Goal: Task Accomplishment & Management: Use online tool/utility

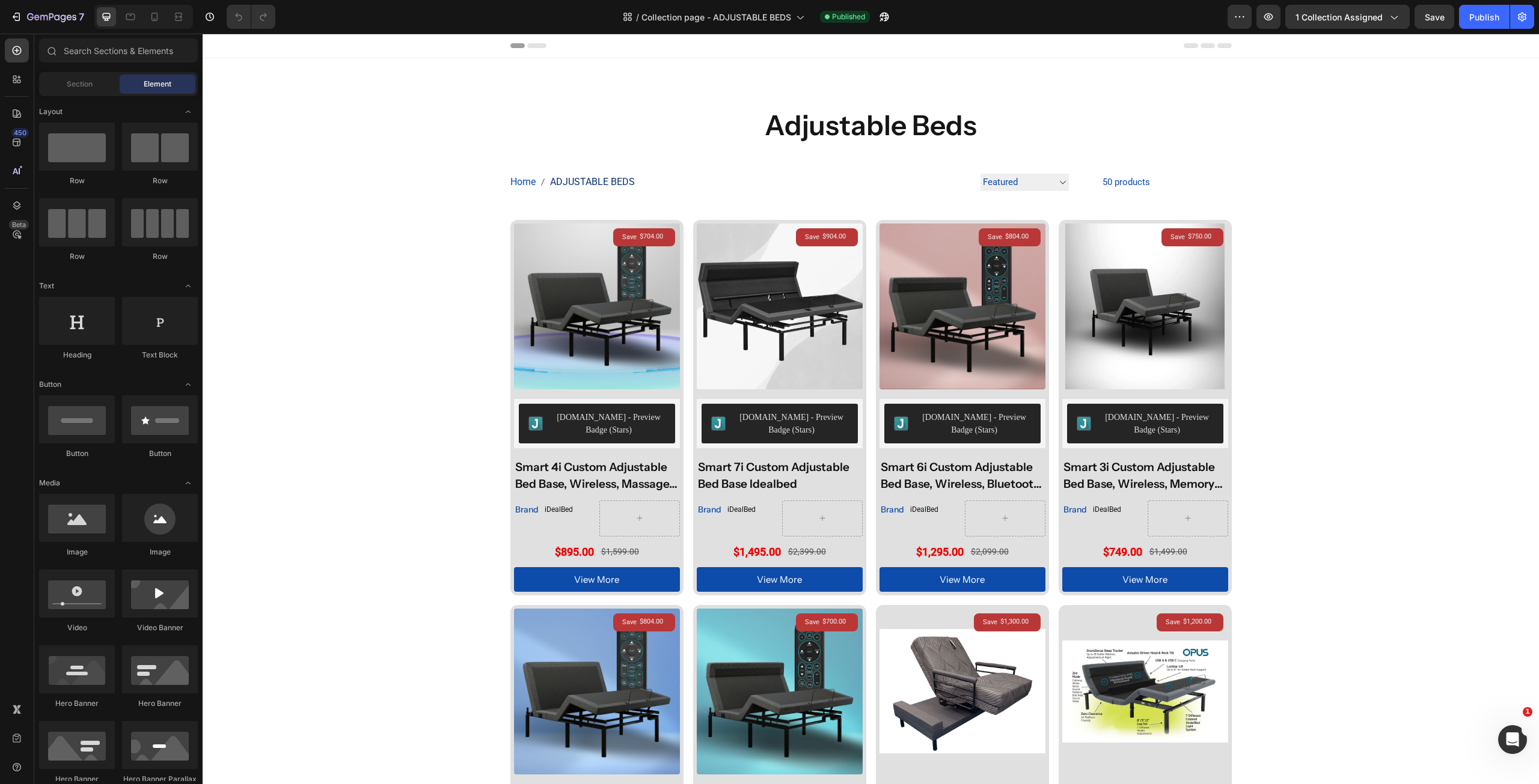
click at [1481, 34] on div "Header" at bounding box center [871, 46] width 1336 height 25
click at [1484, 19] on div "Publish" at bounding box center [1484, 17] width 30 height 13
click at [1273, 20] on icon "button" at bounding box center [1268, 17] width 12 height 12
click at [1270, 15] on icon "button" at bounding box center [1268, 17] width 12 height 12
click at [33, 19] on icon "button" at bounding box center [51, 18] width 49 height 10
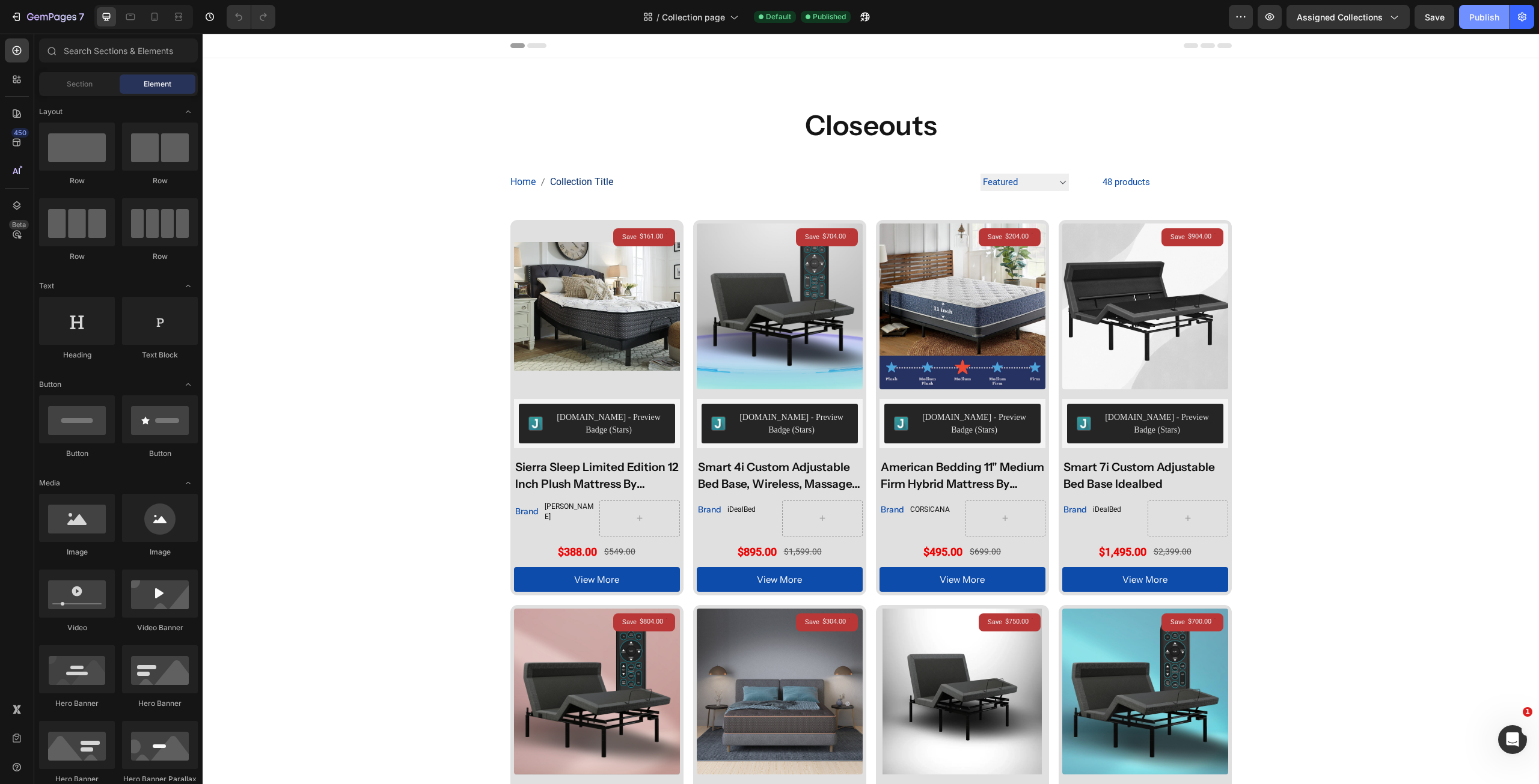
click at [1476, 25] on button "Publish" at bounding box center [1484, 17] width 51 height 24
click at [1279, 8] on button "button" at bounding box center [1270, 17] width 24 height 24
click at [1389, 20] on icon "button" at bounding box center [1394, 17] width 12 height 12
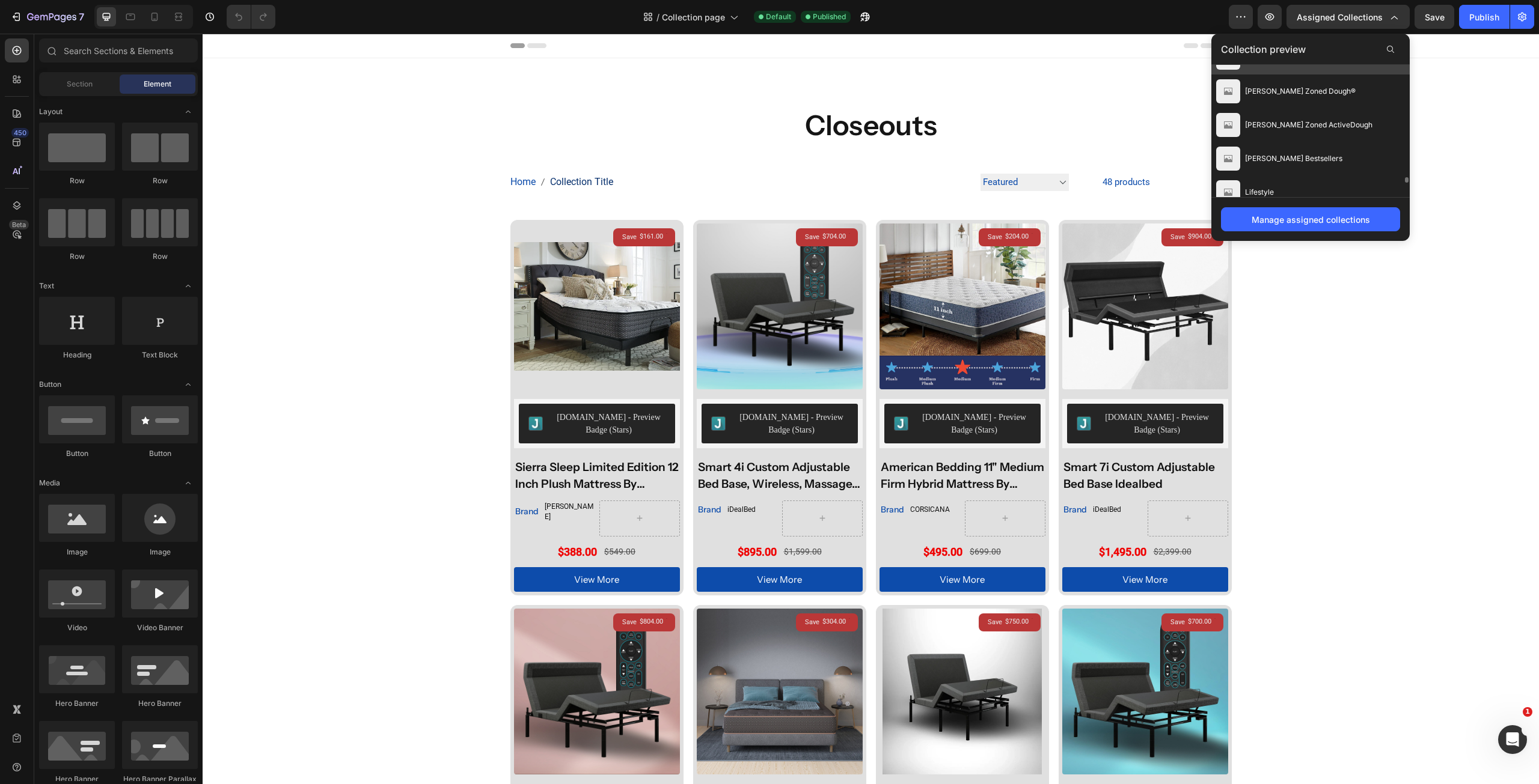
scroll to position [2489, 0]
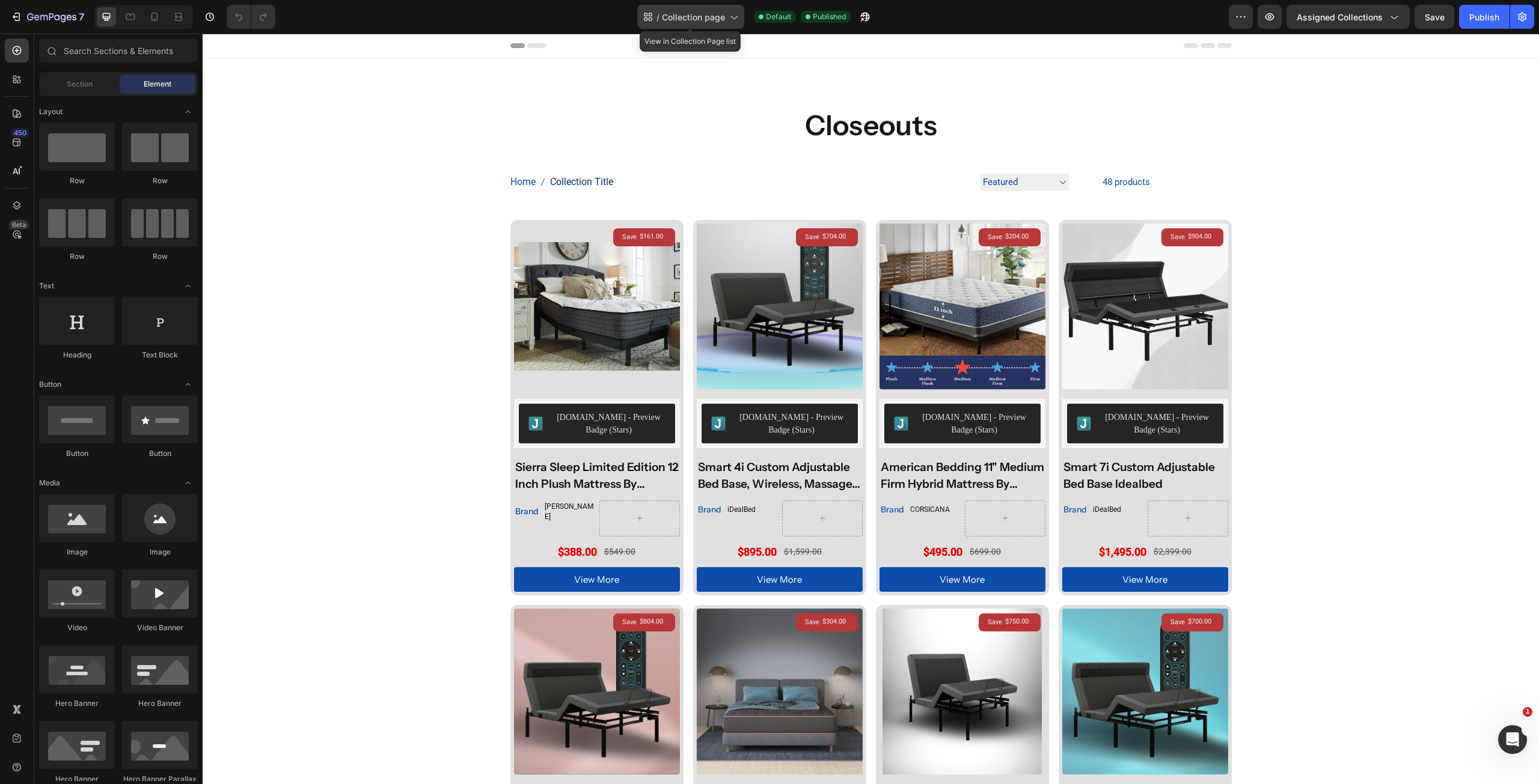
click at [736, 21] on icon at bounding box center [733, 17] width 12 height 12
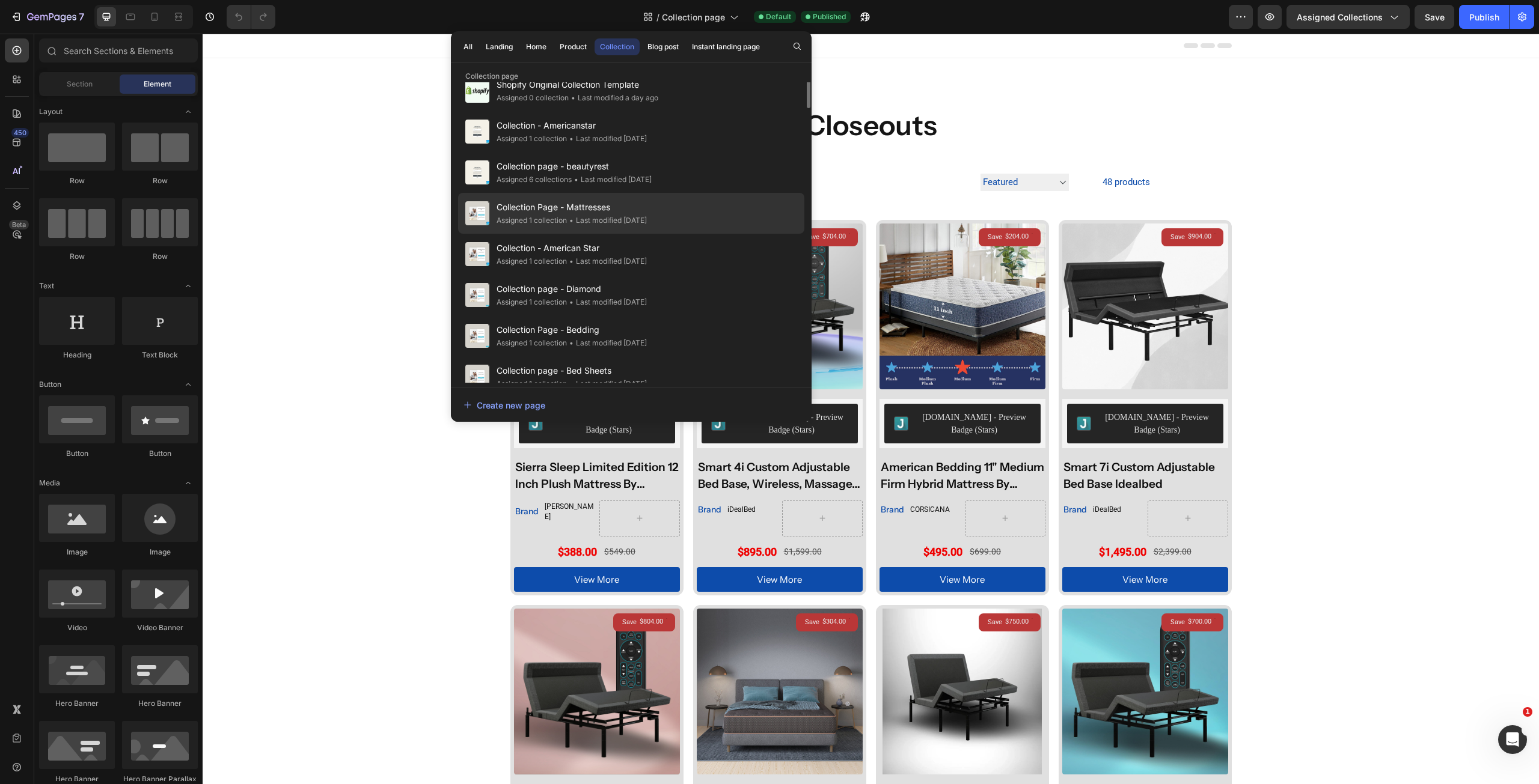
scroll to position [0, 0]
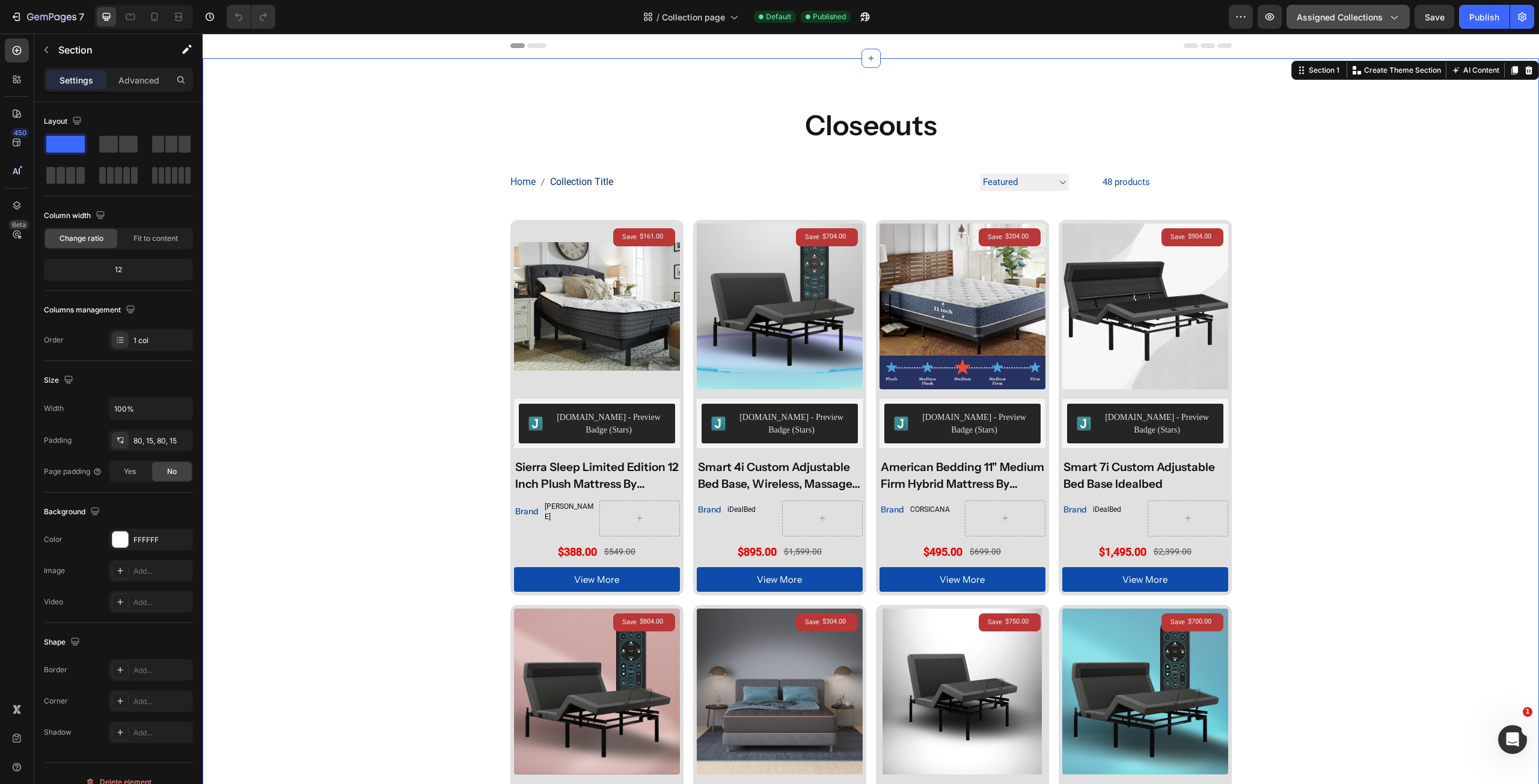
click at [1364, 24] on button "Assigned Collections" at bounding box center [1347, 17] width 123 height 24
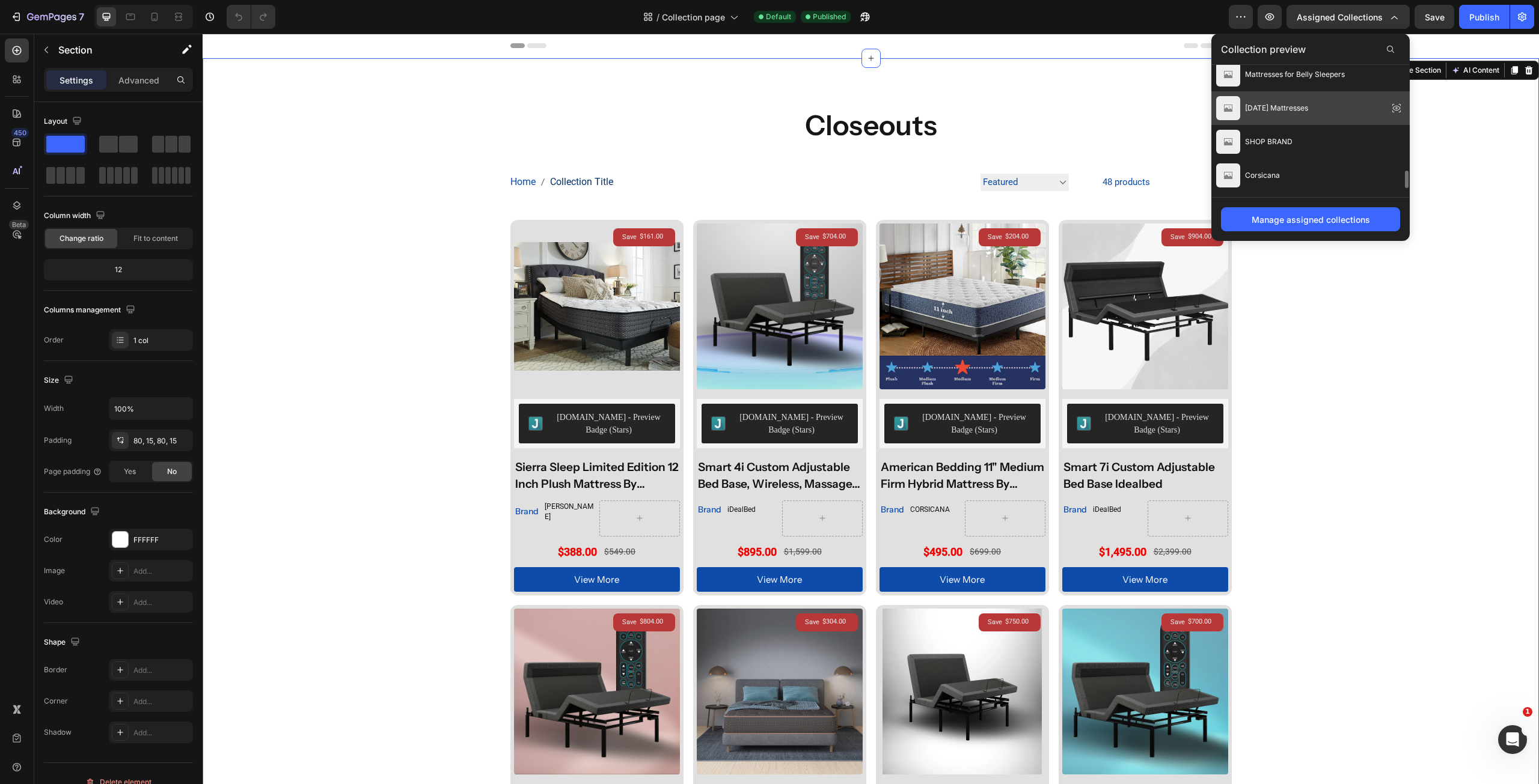
scroll to position [878, 0]
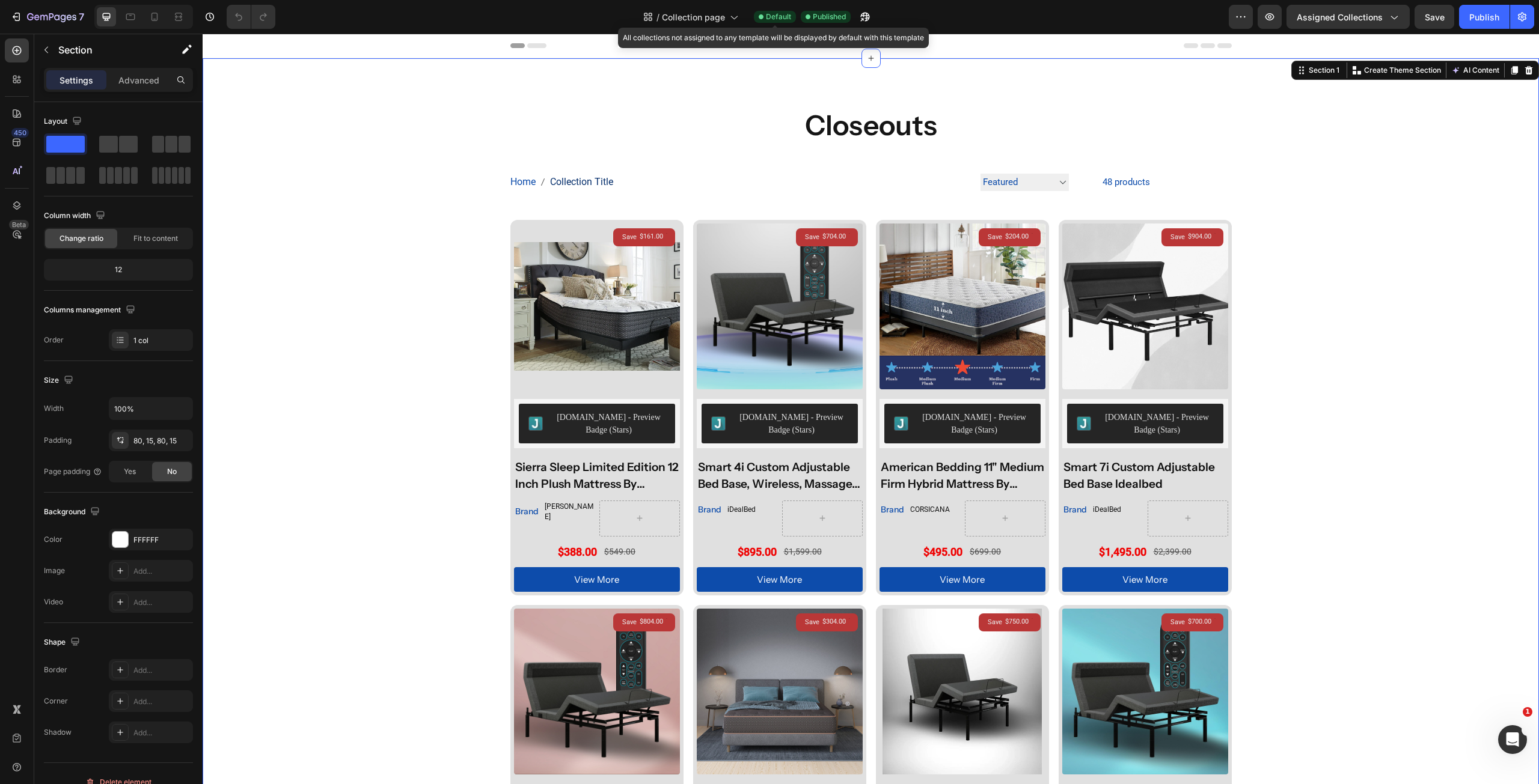
click at [778, 19] on span "Default" at bounding box center [778, 16] width 25 height 11
click at [1383, 22] on div "Assigned Collections" at bounding box center [1348, 17] width 103 height 13
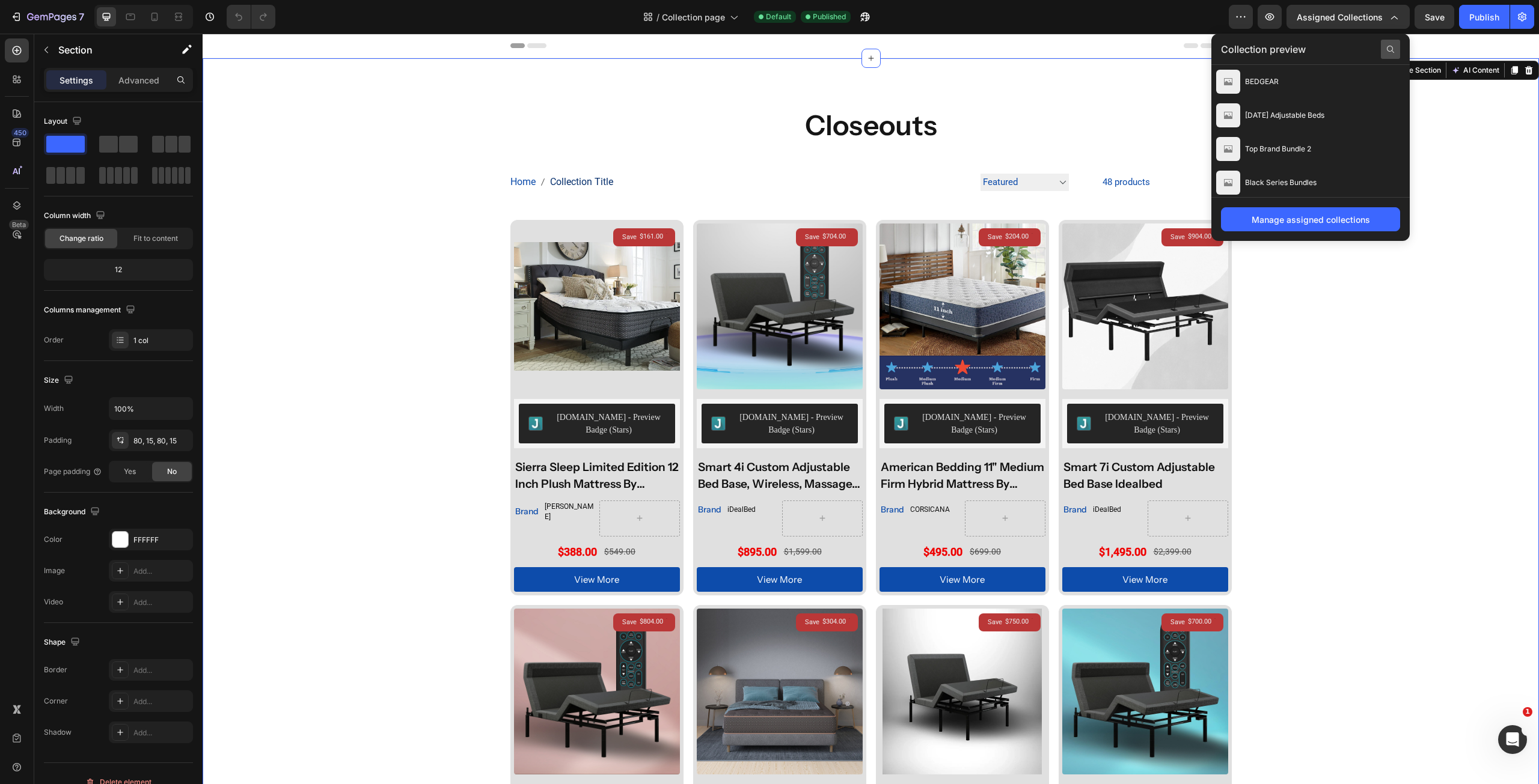
click at [1387, 49] on icon at bounding box center [1390, 49] width 9 height 9
click at [1352, 52] on input "text" at bounding box center [1310, 49] width 179 height 19
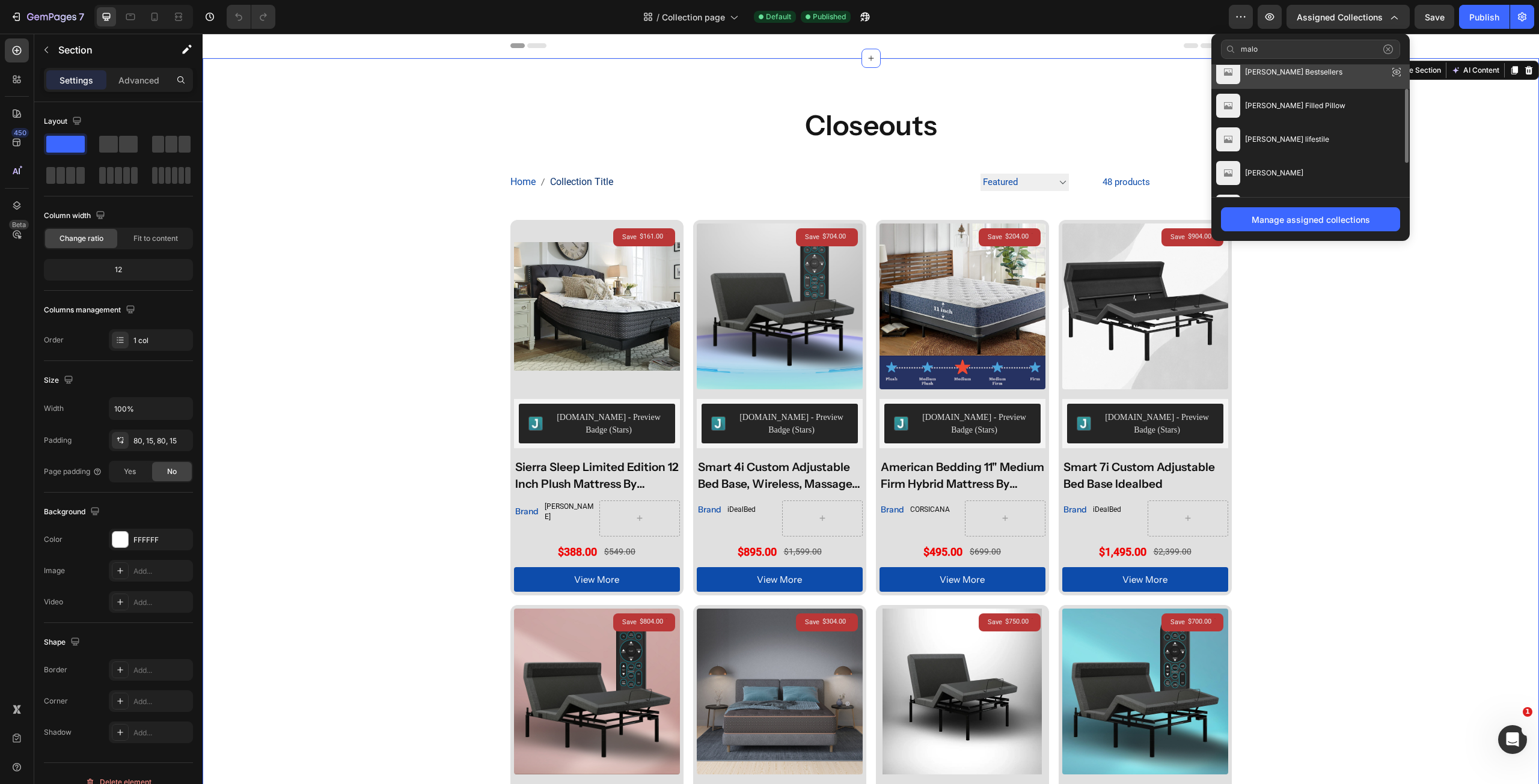
scroll to position [0, 0]
click at [1274, 56] on input "malo" at bounding box center [1310, 49] width 179 height 19
type input "america"
click at [1389, 51] on icon at bounding box center [1388, 49] width 9 height 9
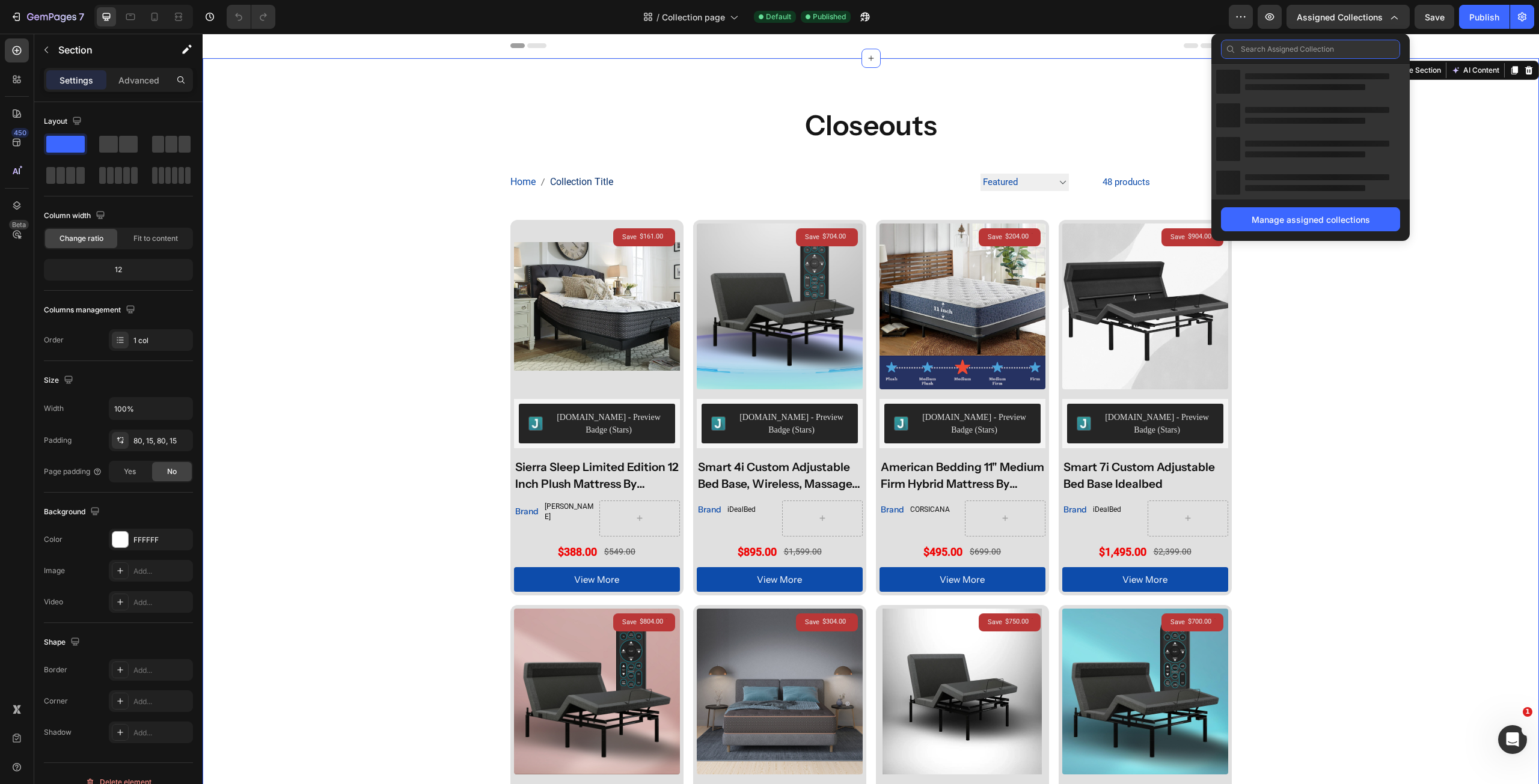
click at [1324, 49] on input "text" at bounding box center [1310, 49] width 179 height 19
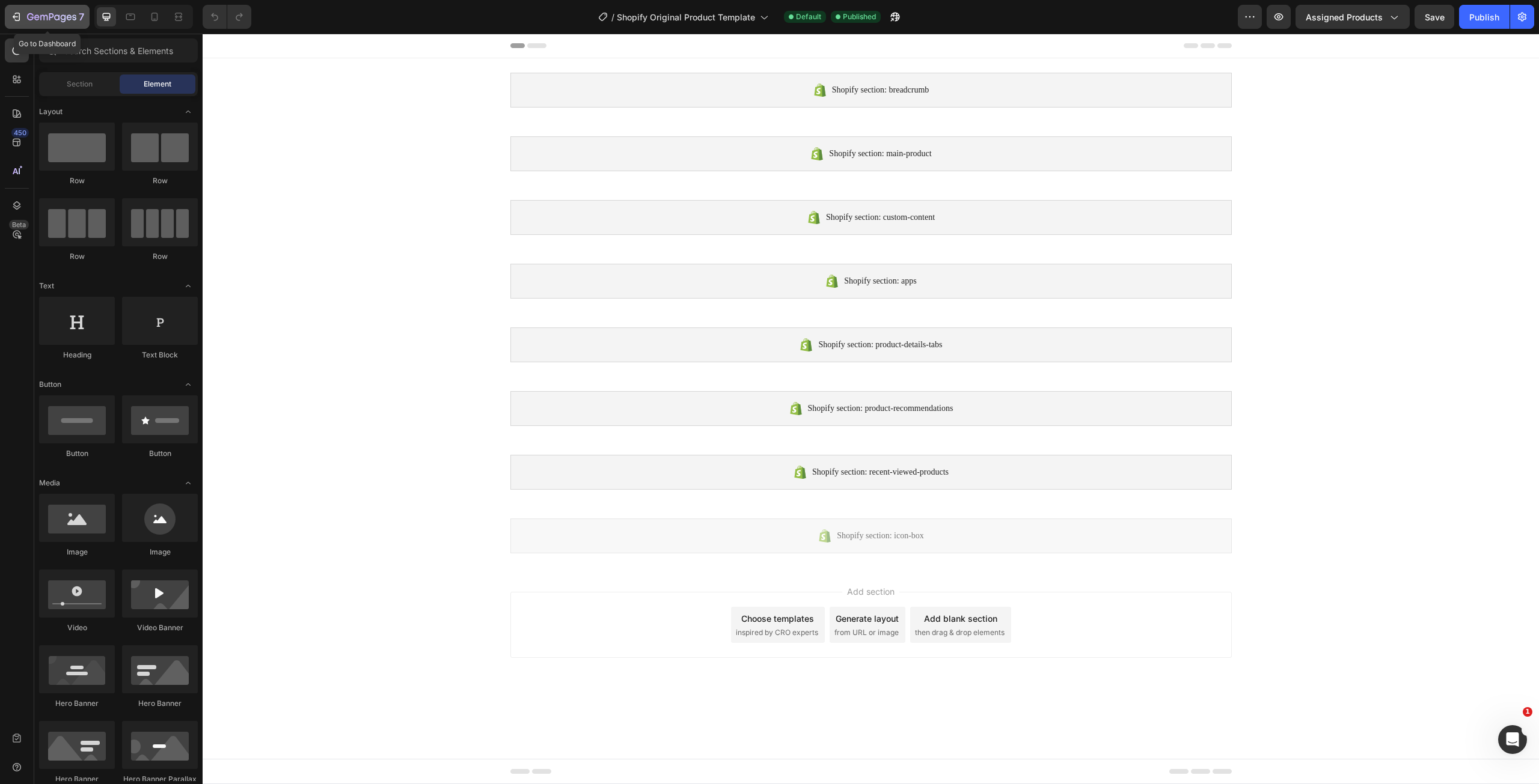
click at [34, 19] on icon "button" at bounding box center [51, 18] width 49 height 10
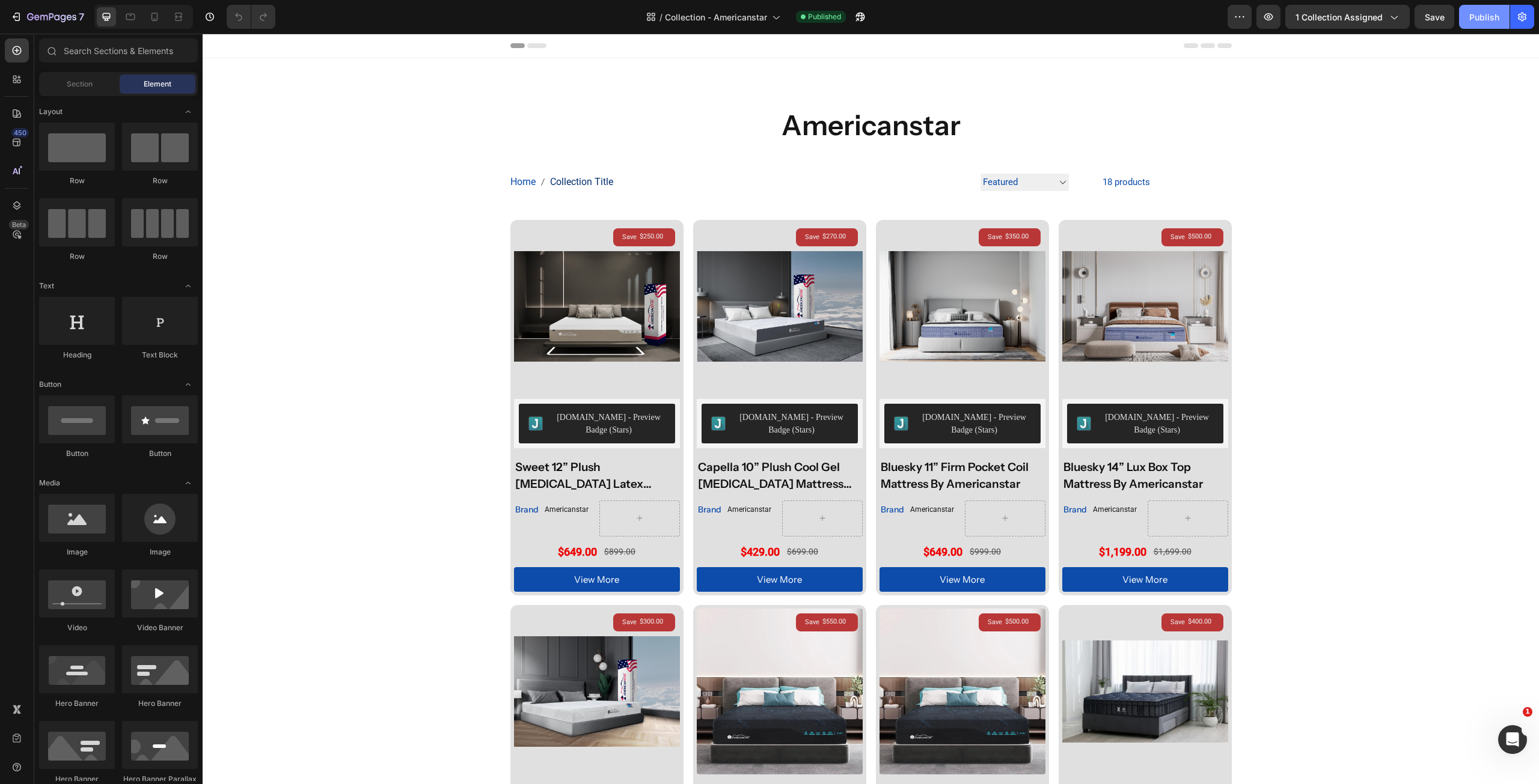
click at [1484, 11] on div "Publish" at bounding box center [1484, 17] width 30 height 13
click at [1272, 11] on icon "button" at bounding box center [1268, 17] width 12 height 12
click at [1468, 16] on button "Publish" at bounding box center [1484, 17] width 51 height 24
click at [1477, 17] on div "Publish" at bounding box center [1484, 17] width 30 height 13
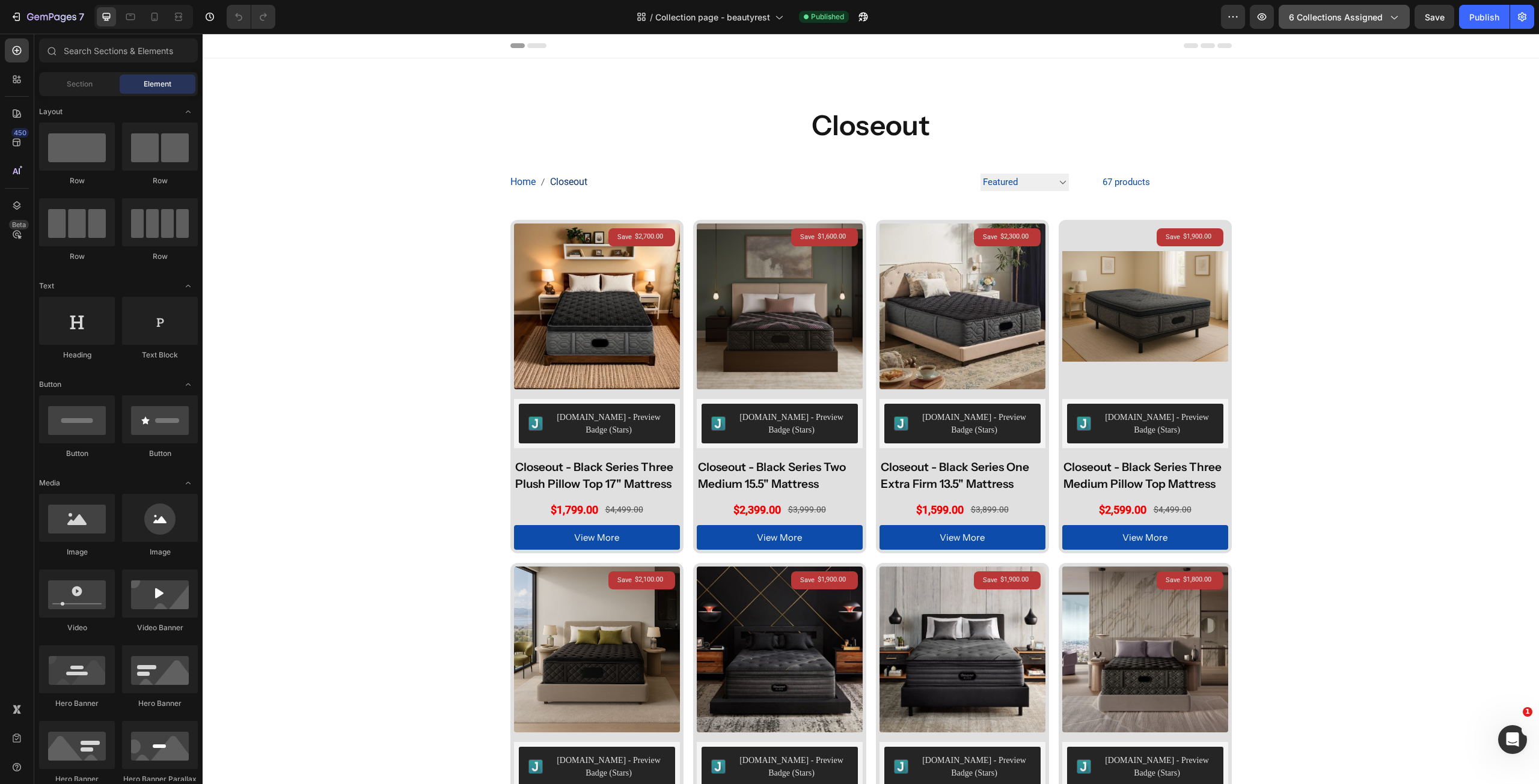
click at [1382, 12] on span "6 collections assigned" at bounding box center [1335, 17] width 94 height 13
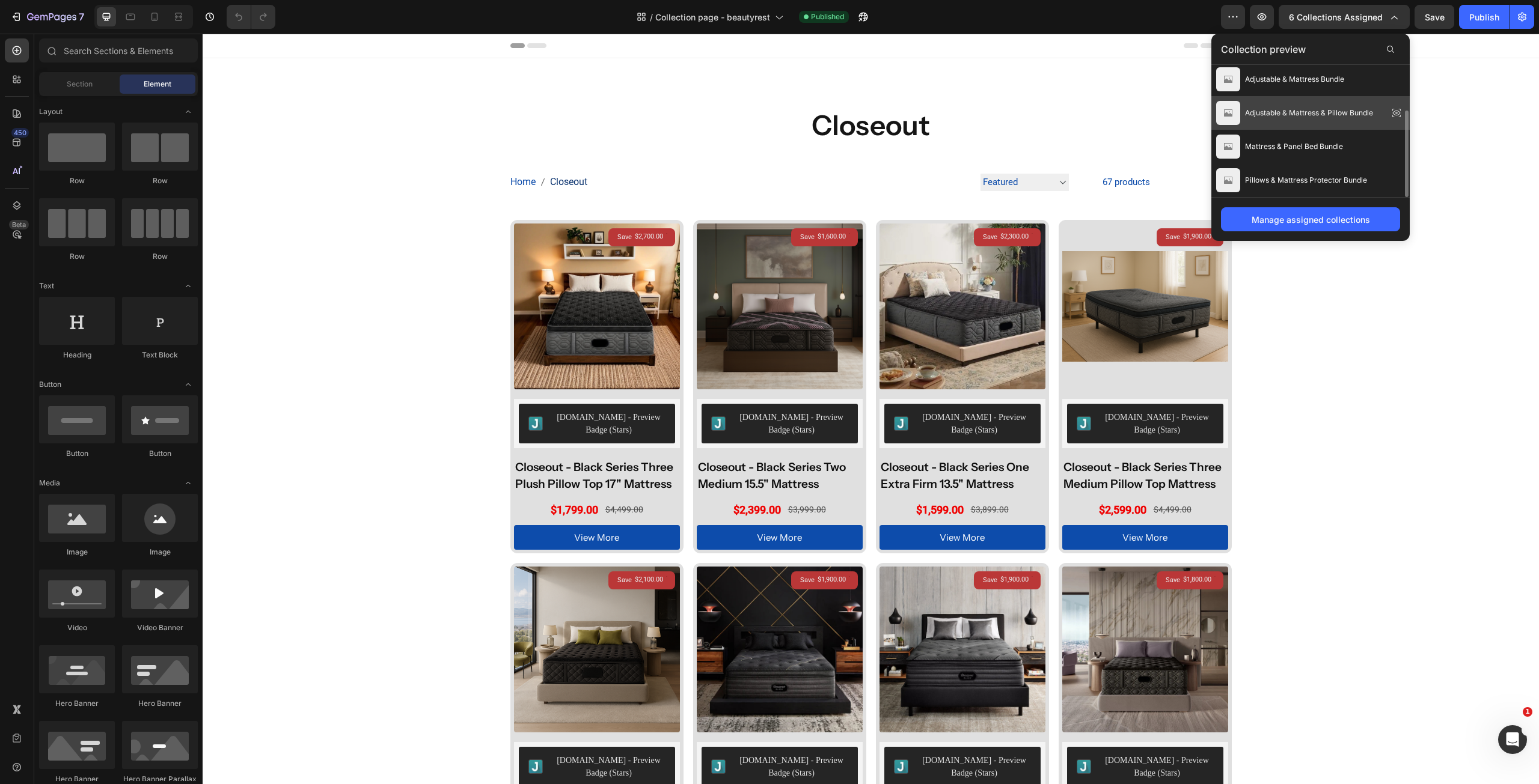
scroll to position [70, 0]
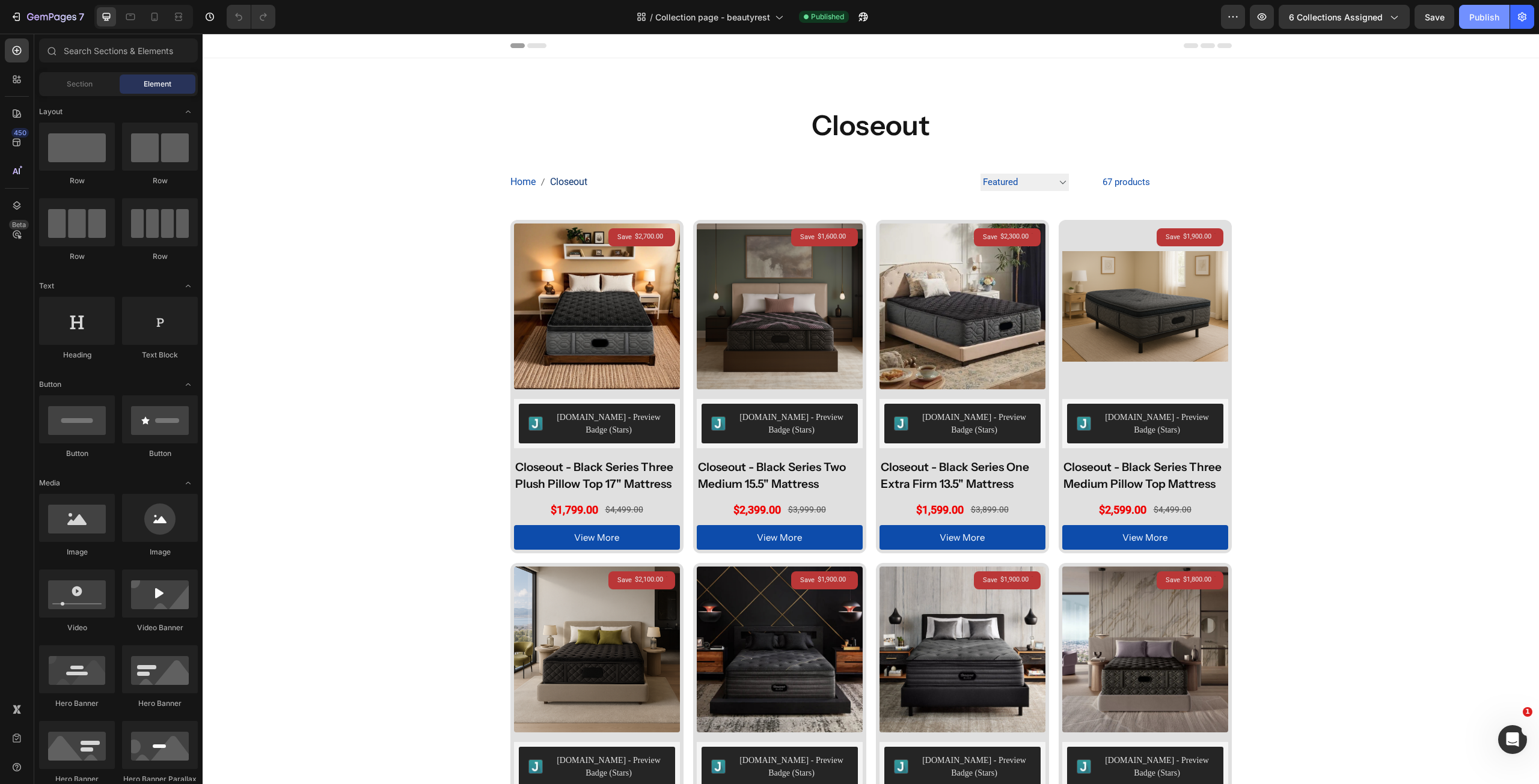
click at [1488, 17] on div "Publish" at bounding box center [1484, 17] width 30 height 13
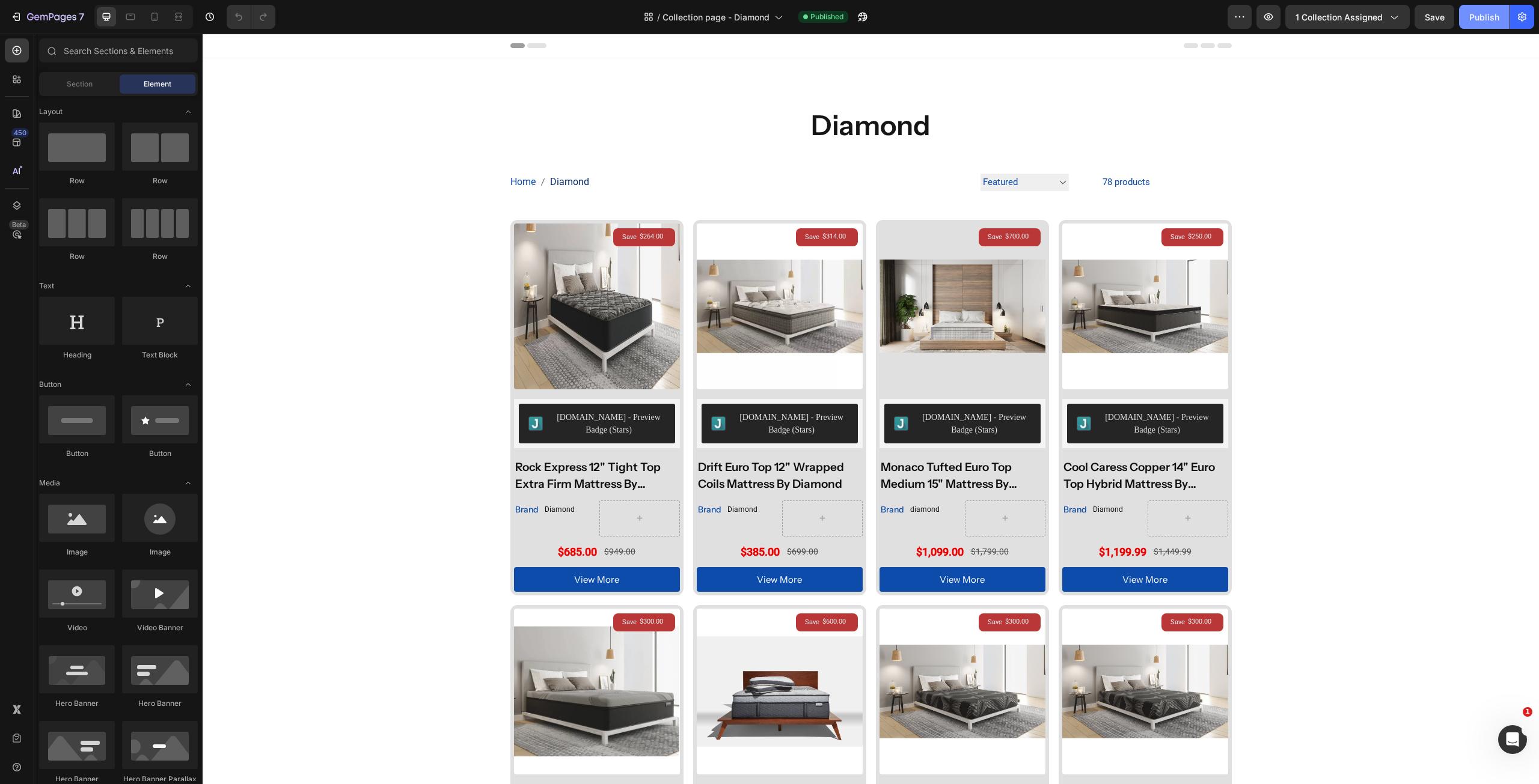
click at [1479, 23] on div "Publish" at bounding box center [1484, 17] width 30 height 13
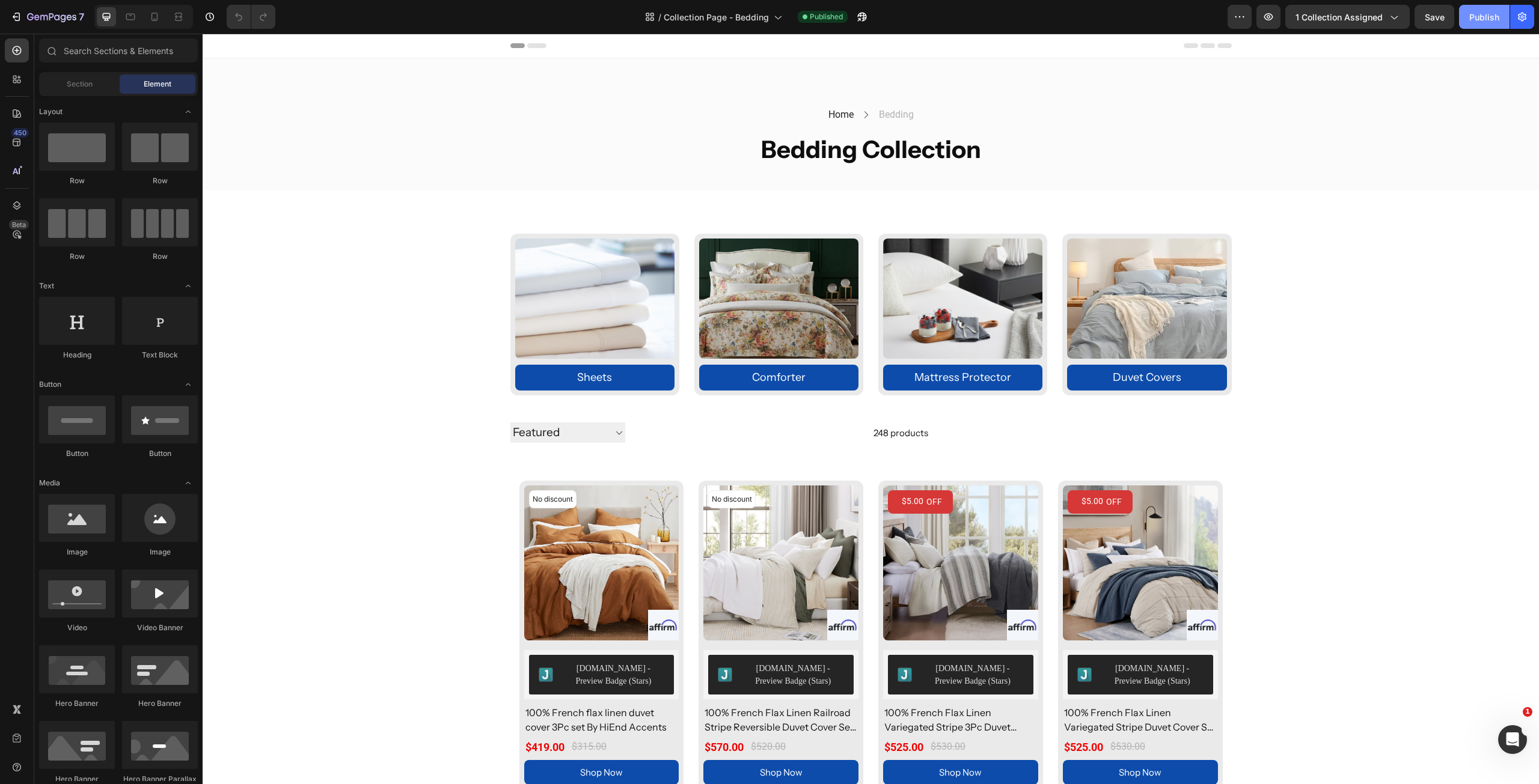
click at [1484, 17] on div "Publish" at bounding box center [1484, 17] width 30 height 13
click at [1383, 9] on button "1 collection assigned" at bounding box center [1347, 17] width 125 height 24
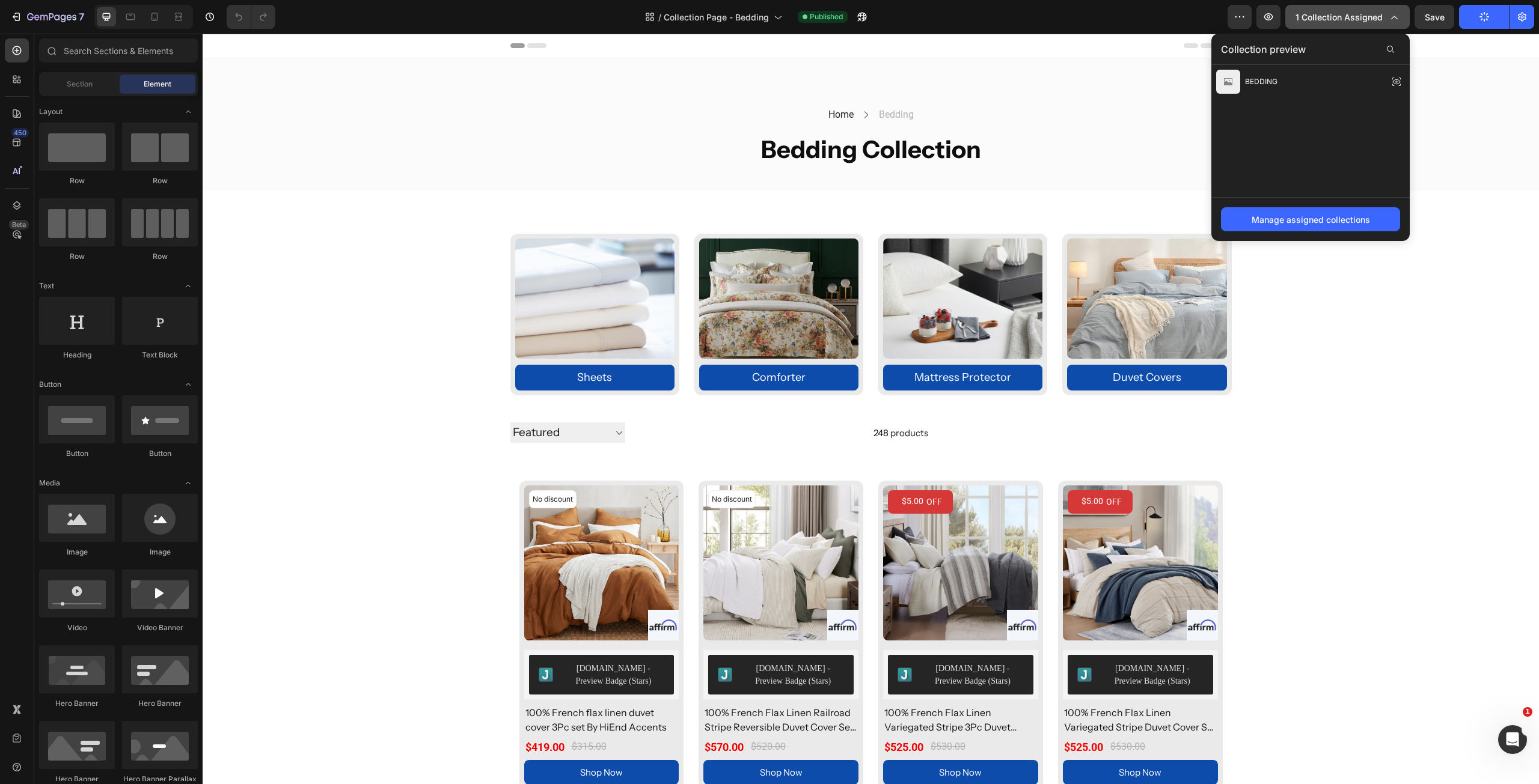
click at [1383, 9] on button "1 collection assigned" at bounding box center [1347, 17] width 125 height 24
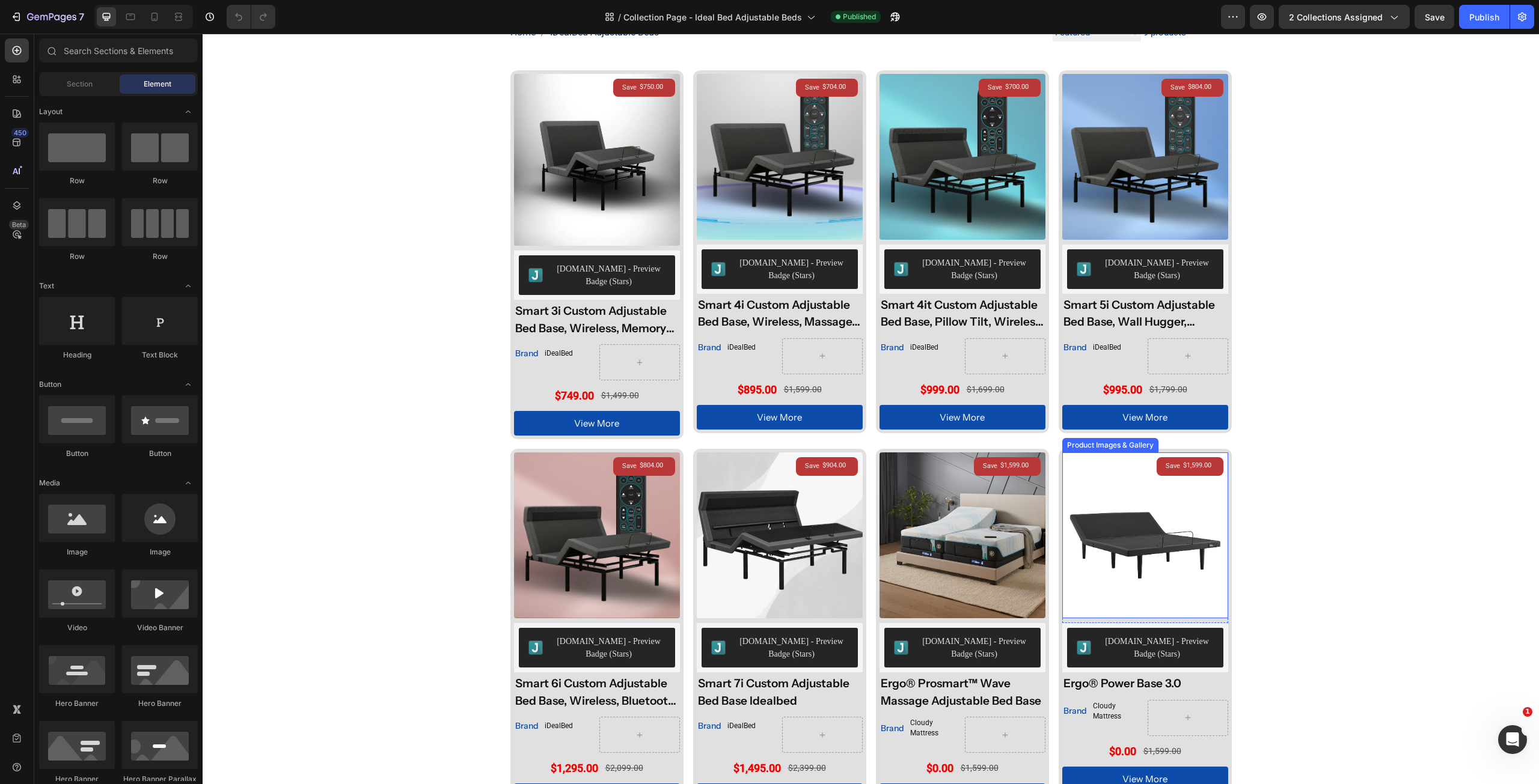
scroll to position [120, 0]
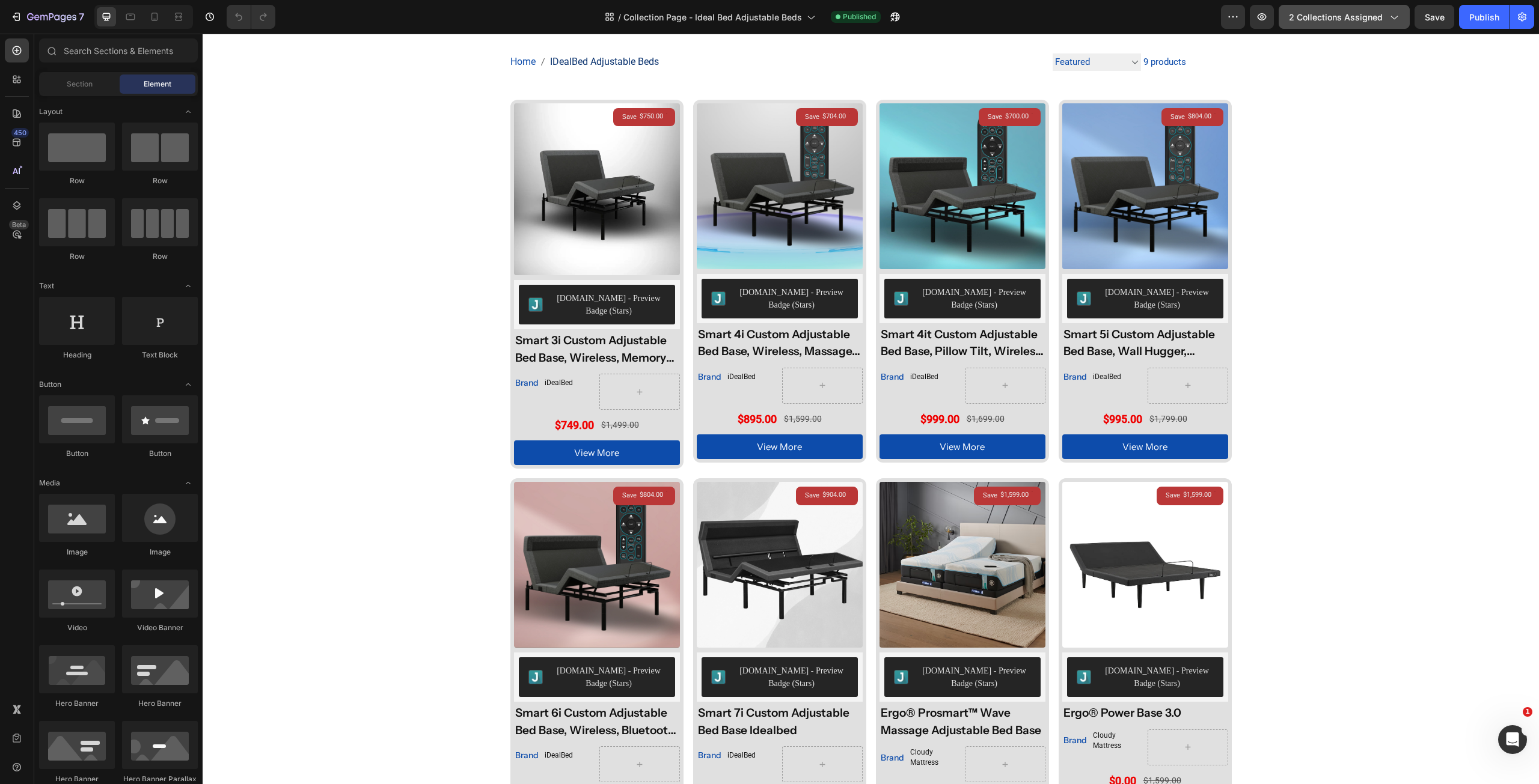
click at [1385, 9] on button "2 collections assigned" at bounding box center [1344, 17] width 131 height 24
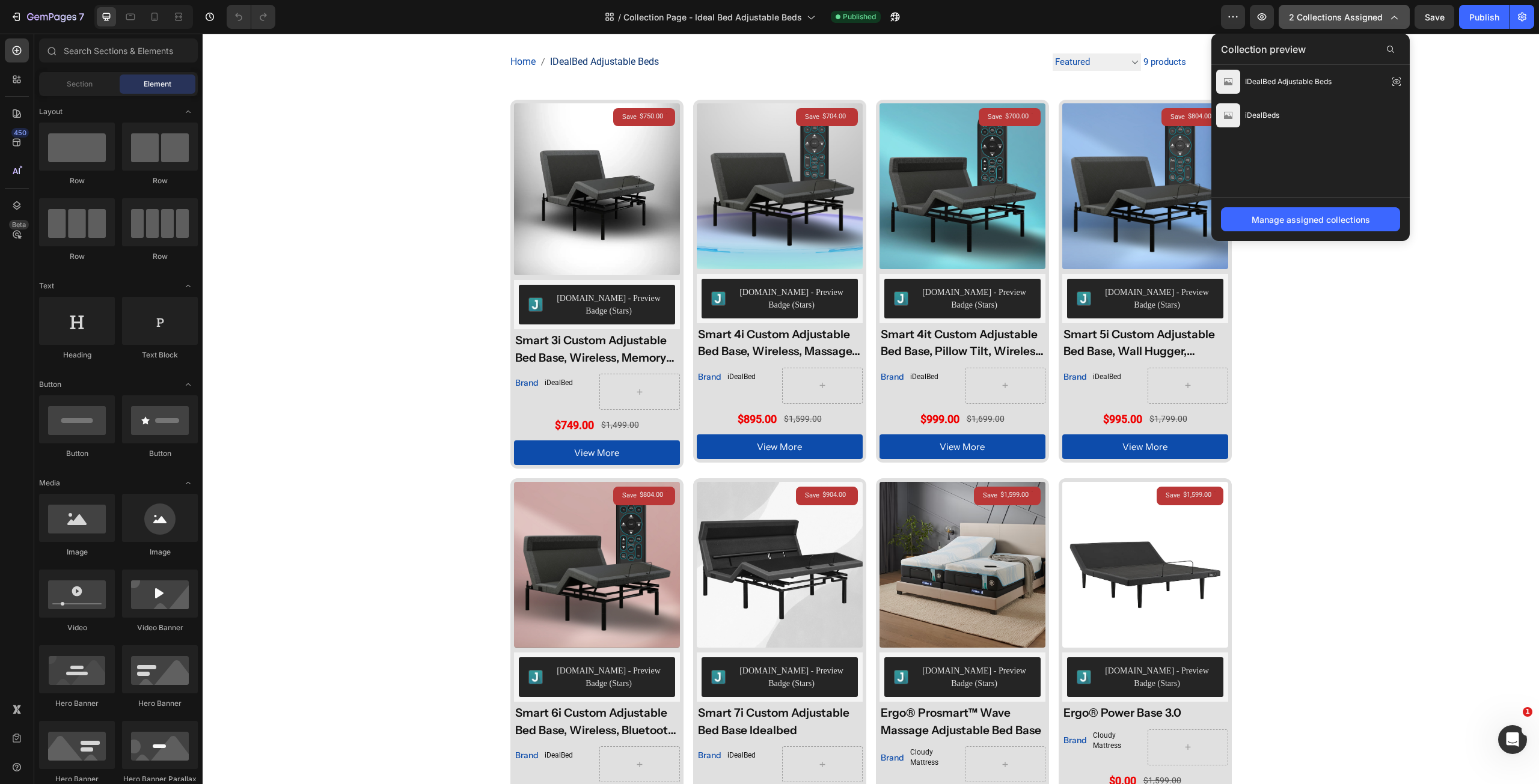
click at [1385, 9] on button "2 collections assigned" at bounding box center [1344, 17] width 131 height 24
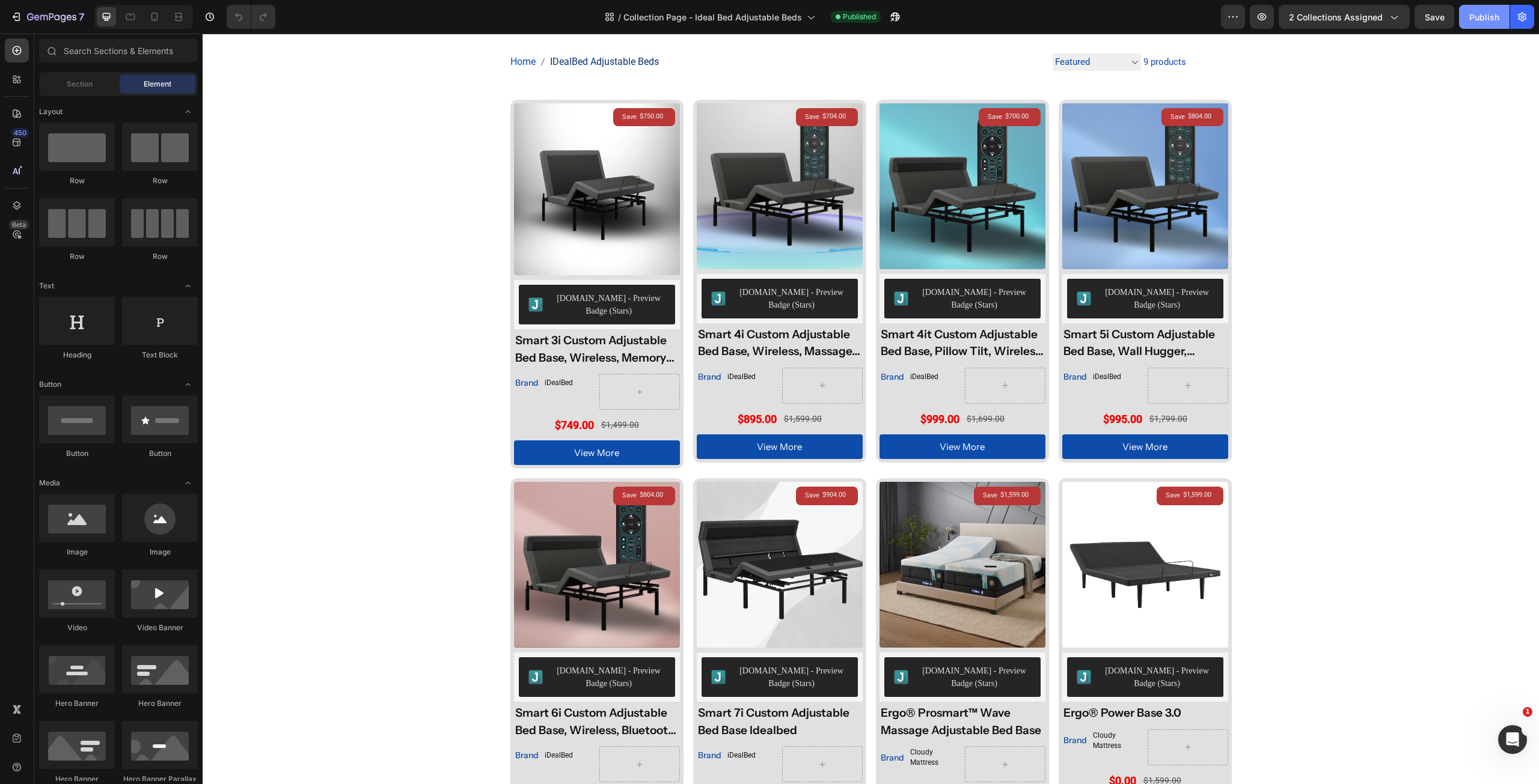
click at [1488, 13] on div "Publish" at bounding box center [1484, 17] width 30 height 13
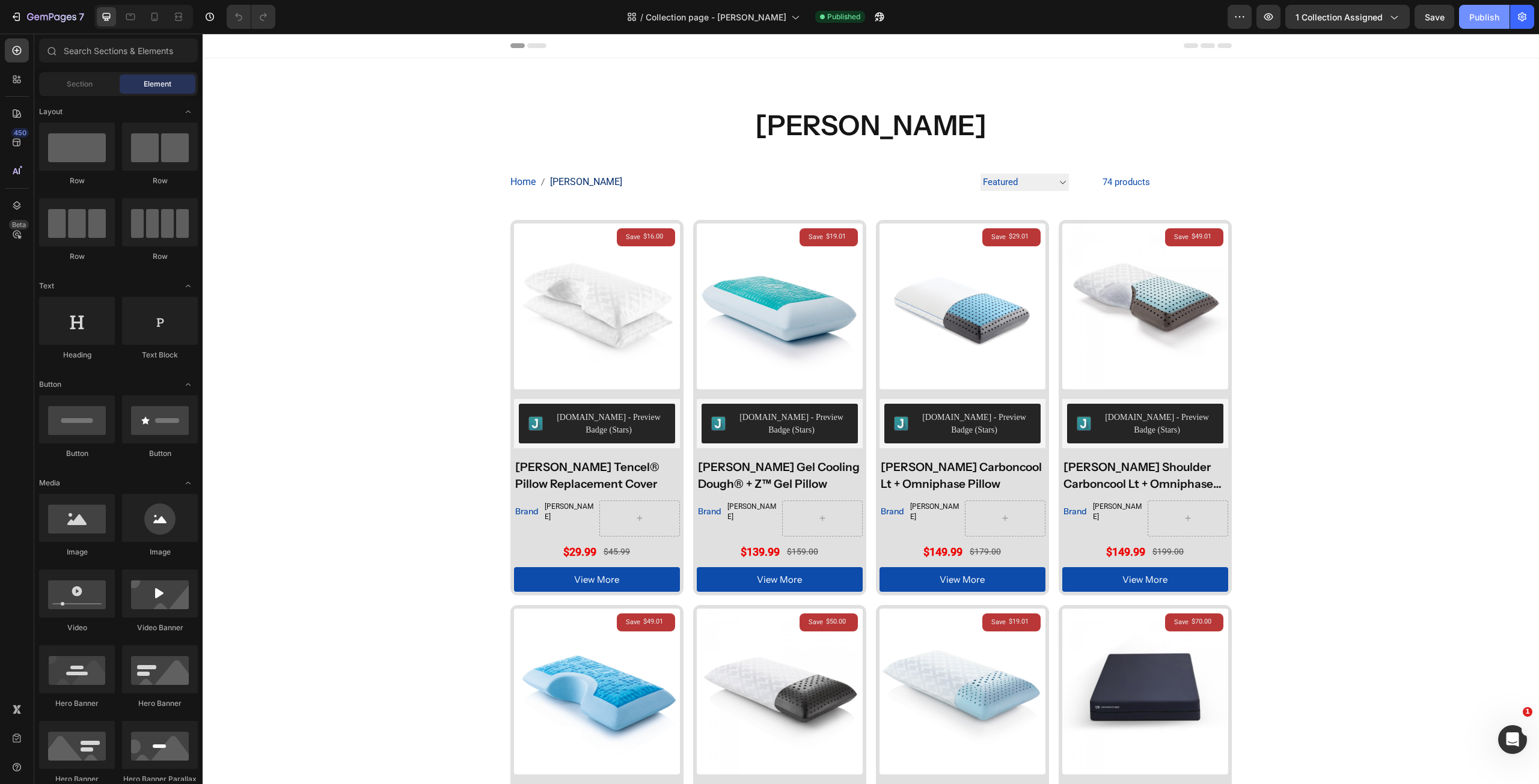
click at [1468, 23] on button "Publish" at bounding box center [1484, 17] width 51 height 24
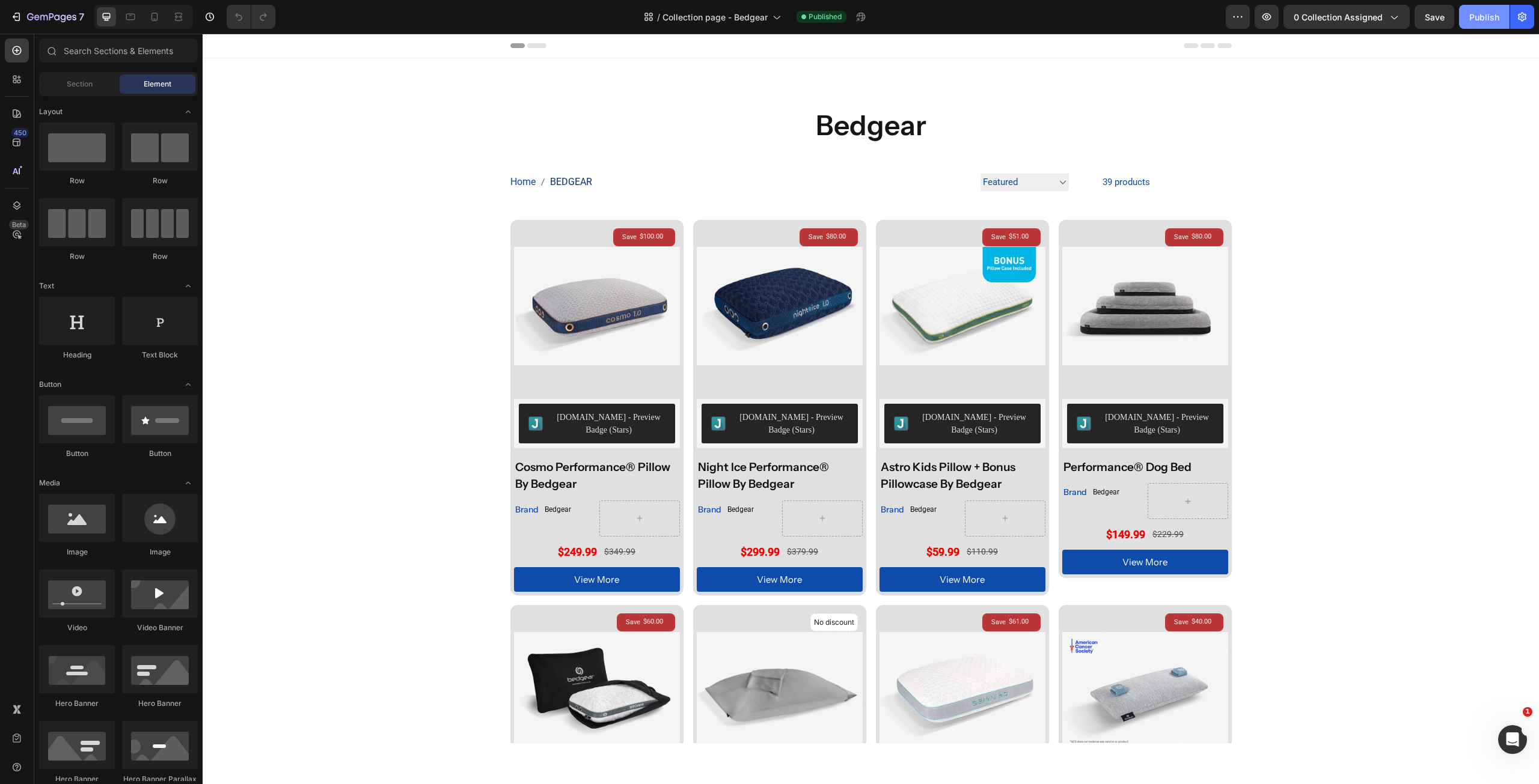
click at [1470, 23] on button "Publish" at bounding box center [1484, 17] width 51 height 24
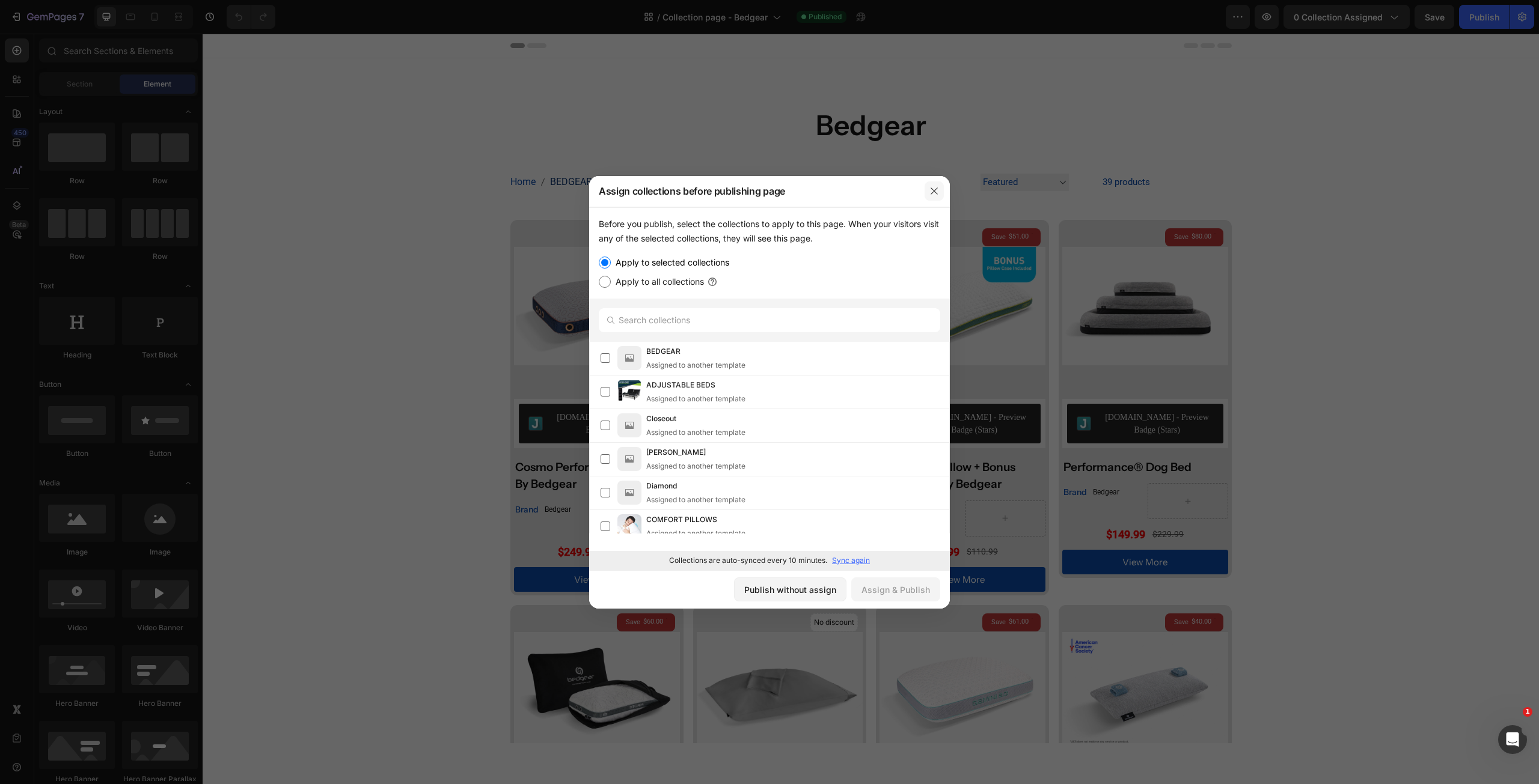
click at [929, 193] on button "button" at bounding box center [934, 191] width 19 height 19
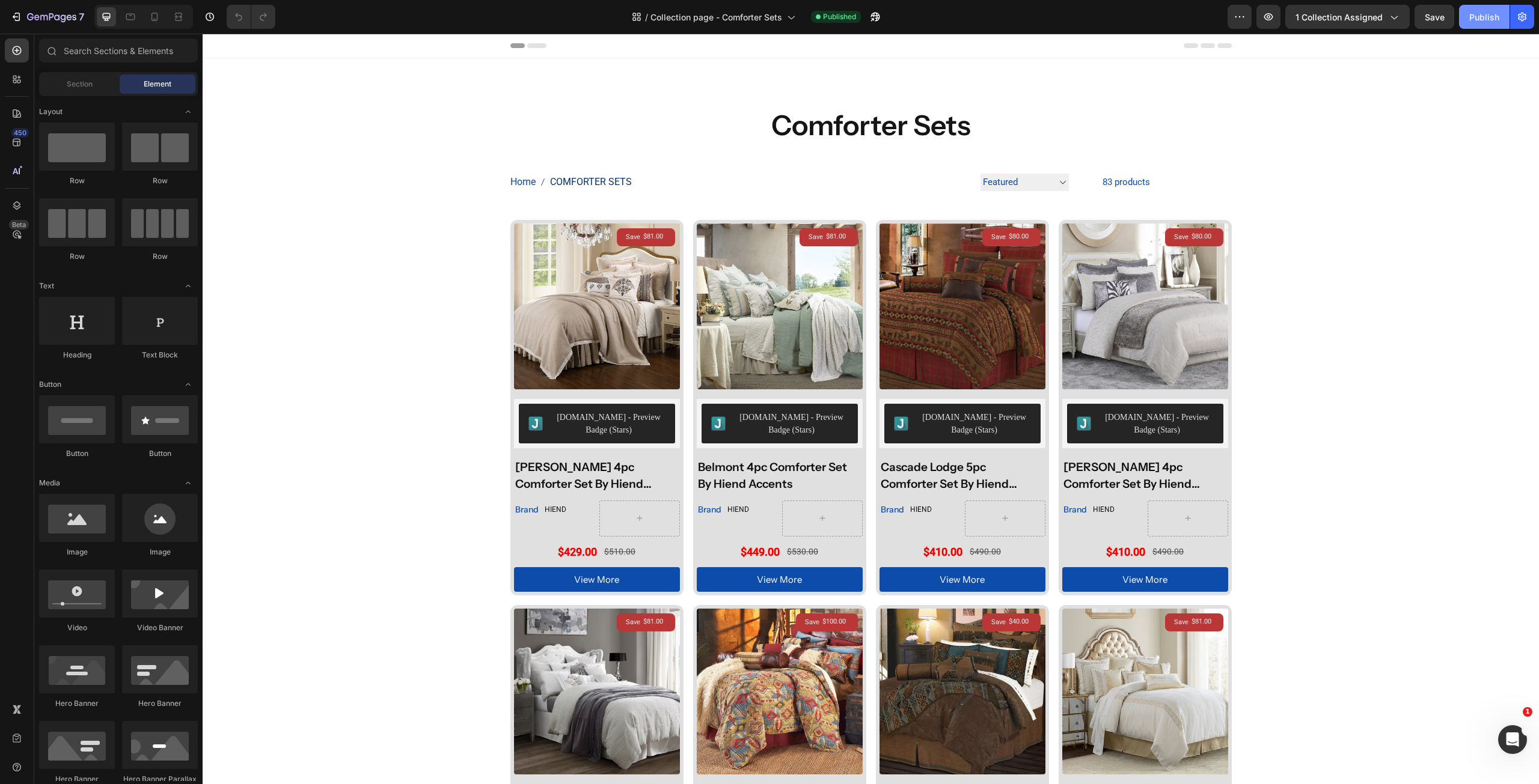
click at [1487, 25] on button "Publish" at bounding box center [1484, 17] width 51 height 24
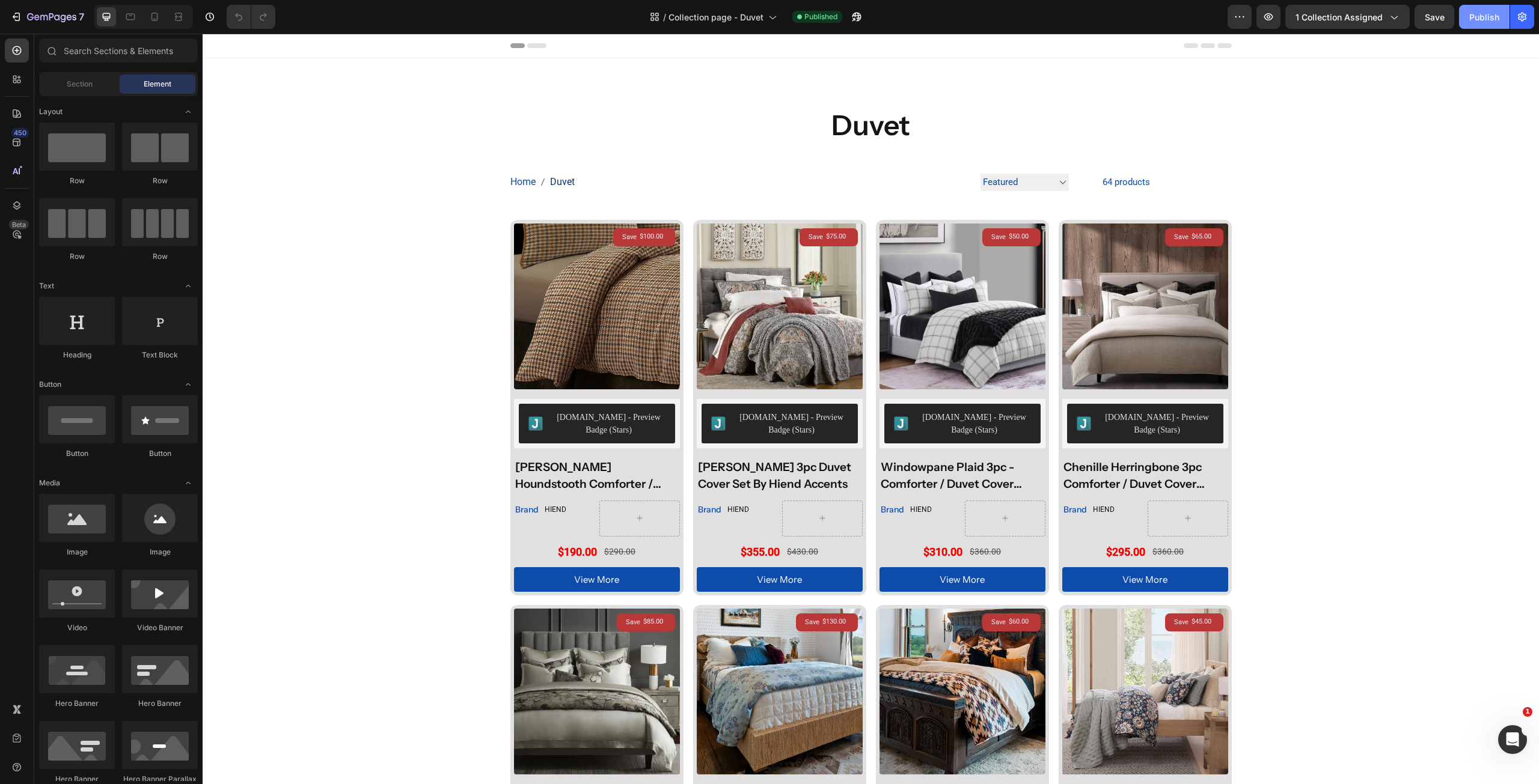
click at [1462, 21] on button "Publish" at bounding box center [1484, 17] width 51 height 24
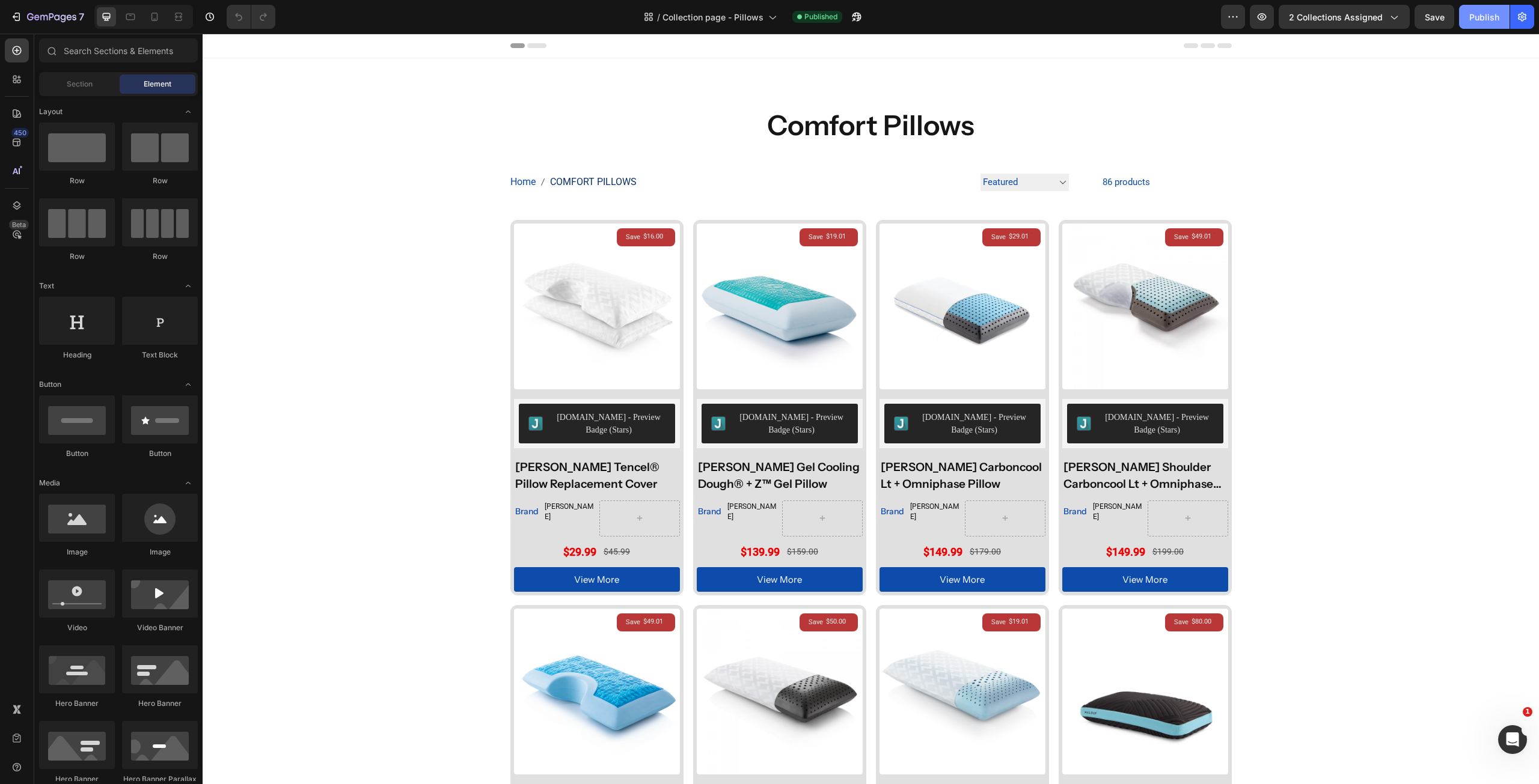
click at [1479, 15] on div "Publish" at bounding box center [1484, 17] width 30 height 13
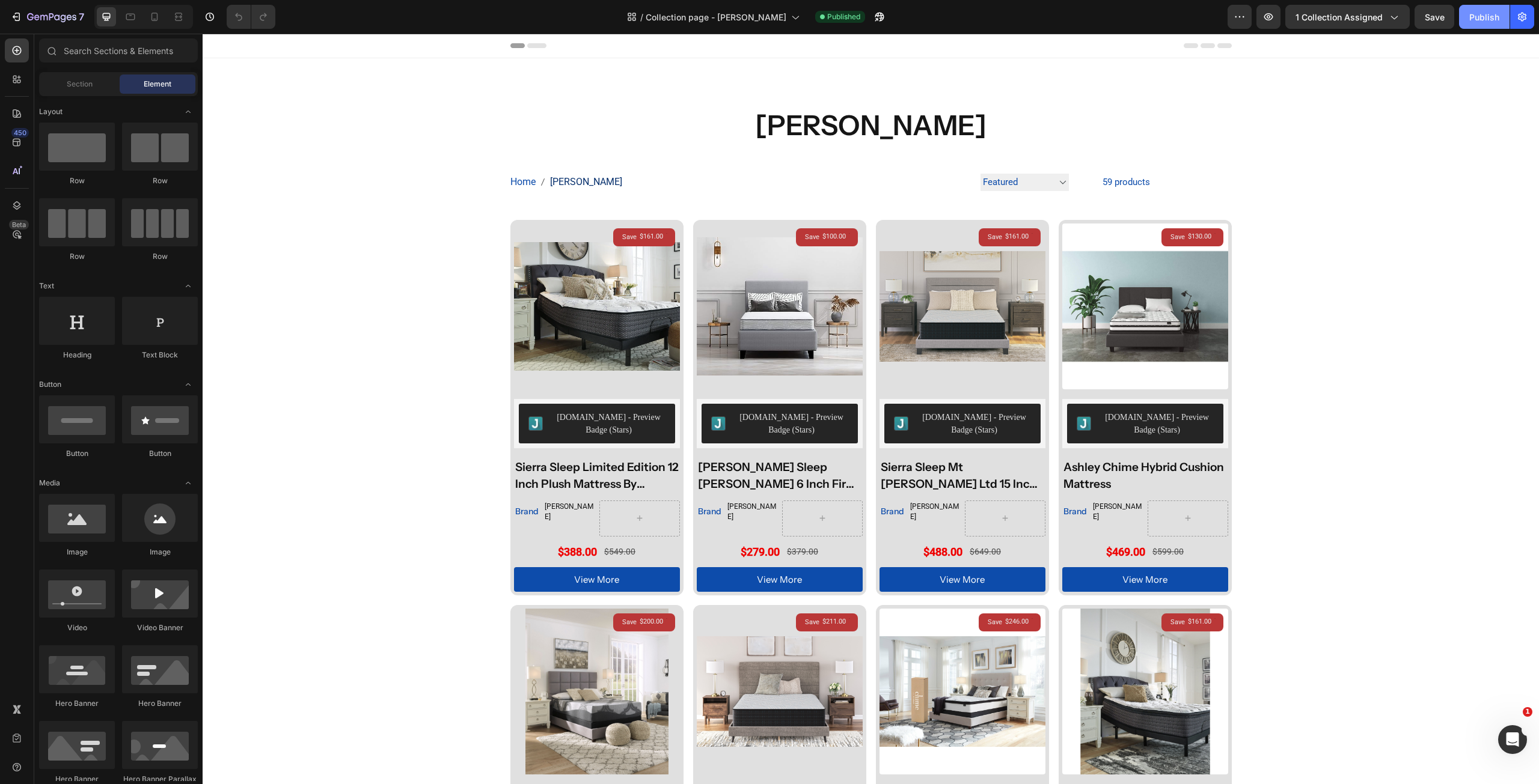
click at [1492, 9] on button "Publish" at bounding box center [1484, 17] width 51 height 24
